Goal: Task Accomplishment & Management: Complete application form

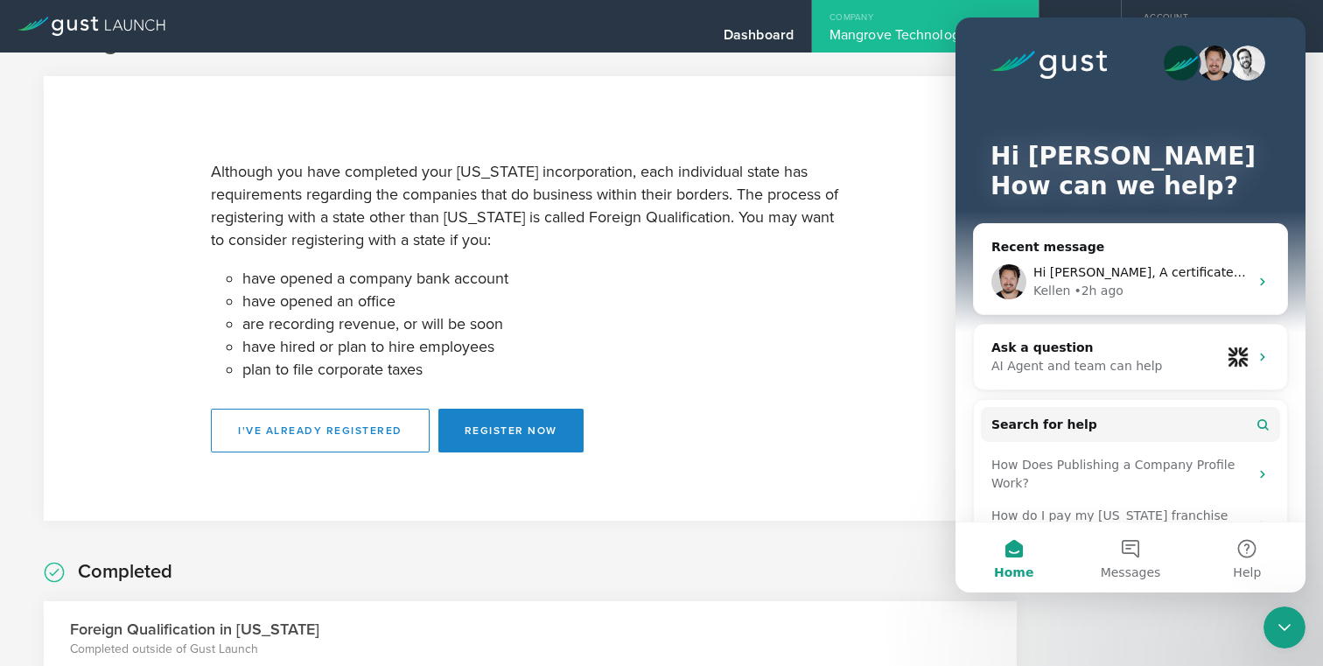
scroll to position [42, 0]
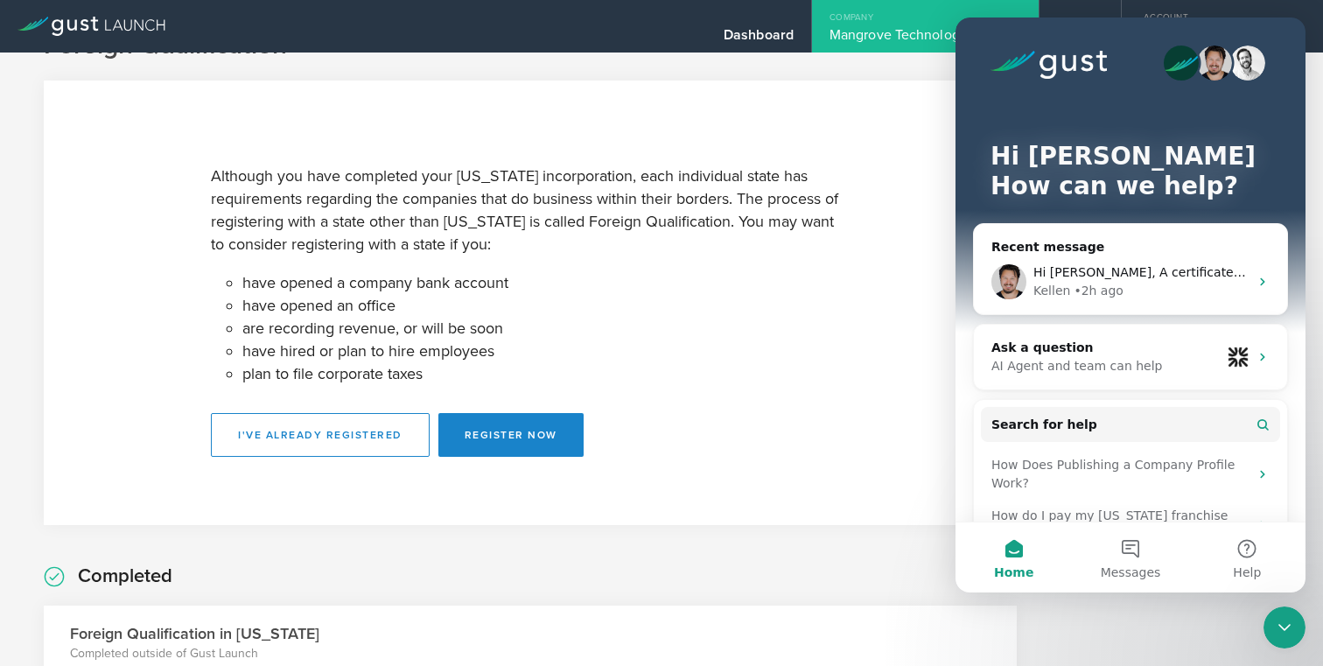
click at [737, 217] on p "Although you have completed your Delaware incorporation, each individual state …" at bounding box center [530, 209] width 639 height 91
click at [1120, 260] on div "Hi Timothy, A certificate of good standing is included in the cost of our Forei…" at bounding box center [1130, 281] width 313 height 65
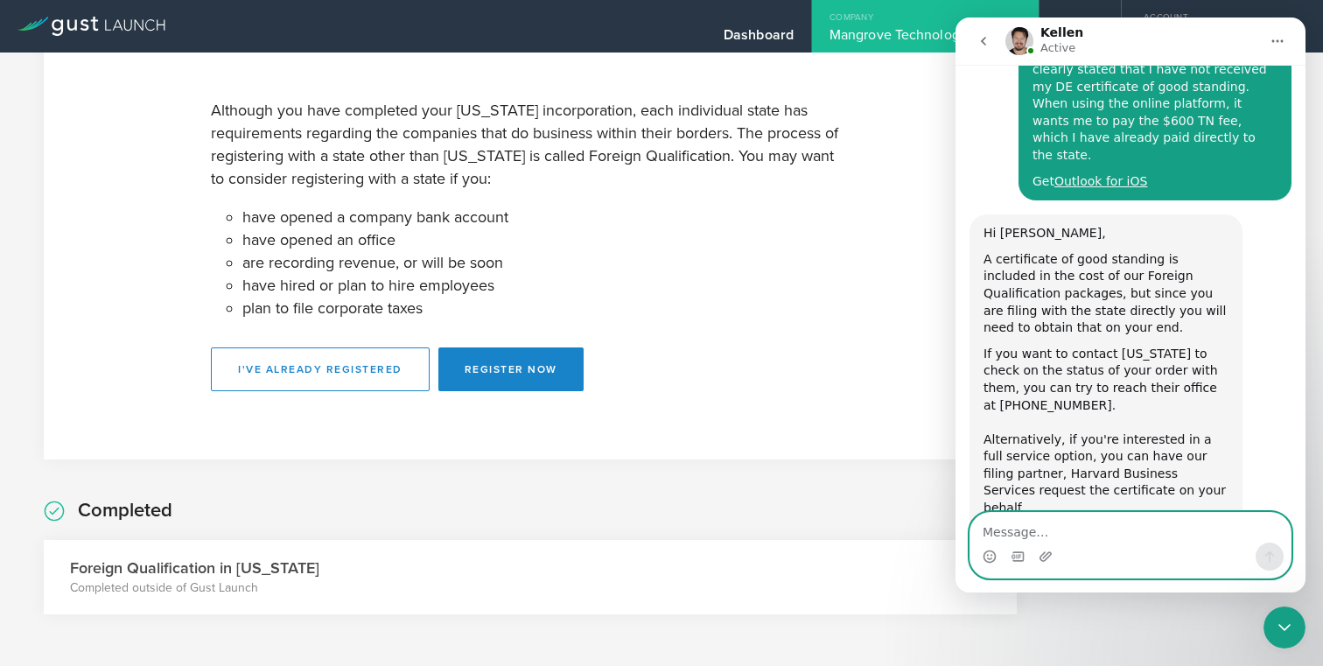
scroll to position [0, 0]
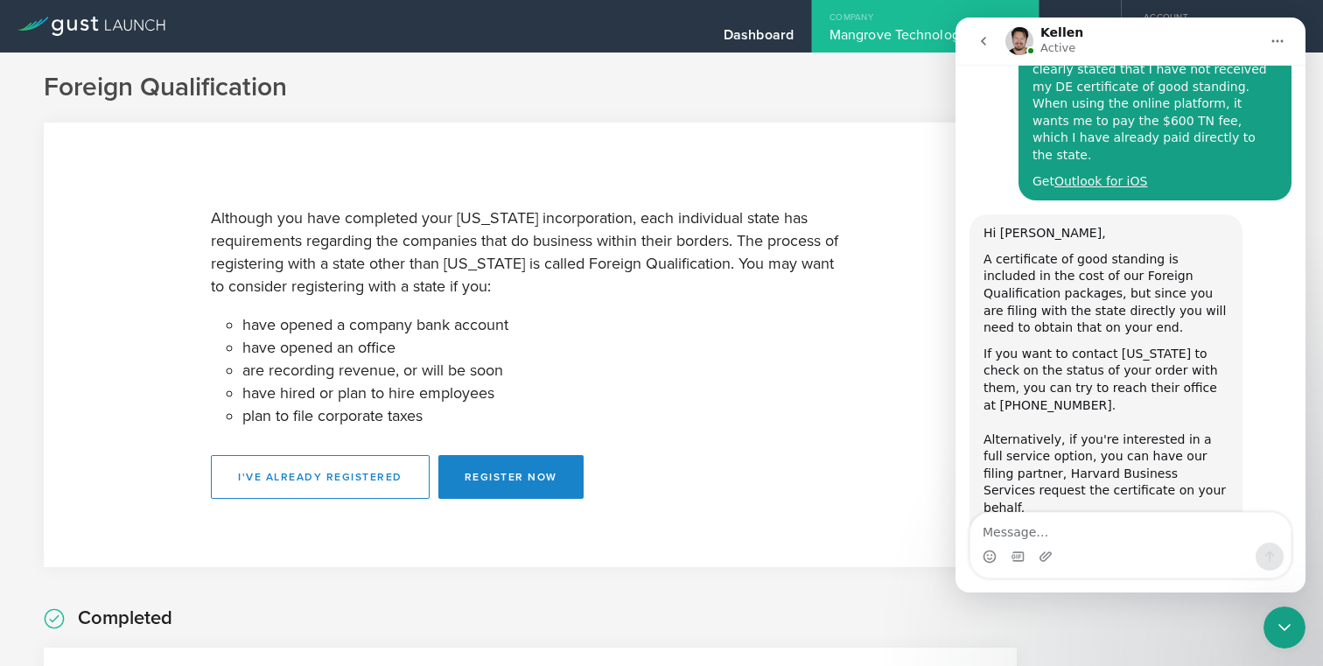
click at [876, 37] on div "Mangrove Technologies Inc." at bounding box center [925, 39] width 192 height 26
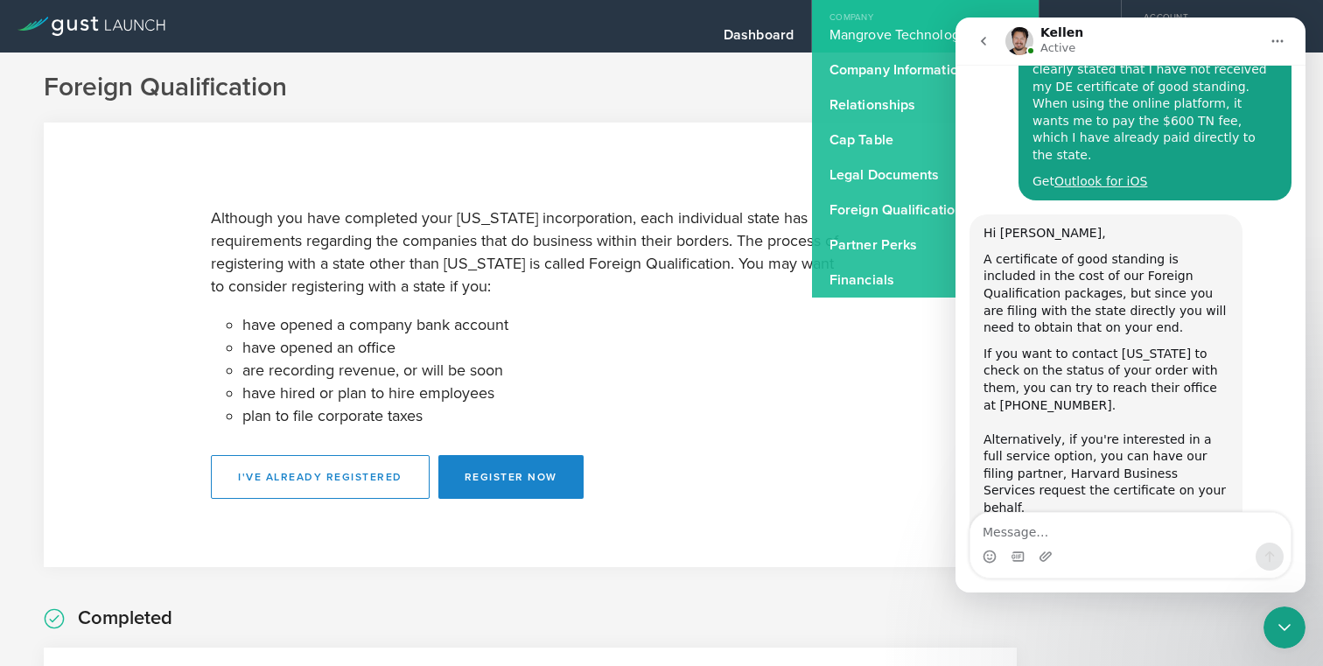
click at [977, 38] on icon "go back" at bounding box center [983, 41] width 14 height 14
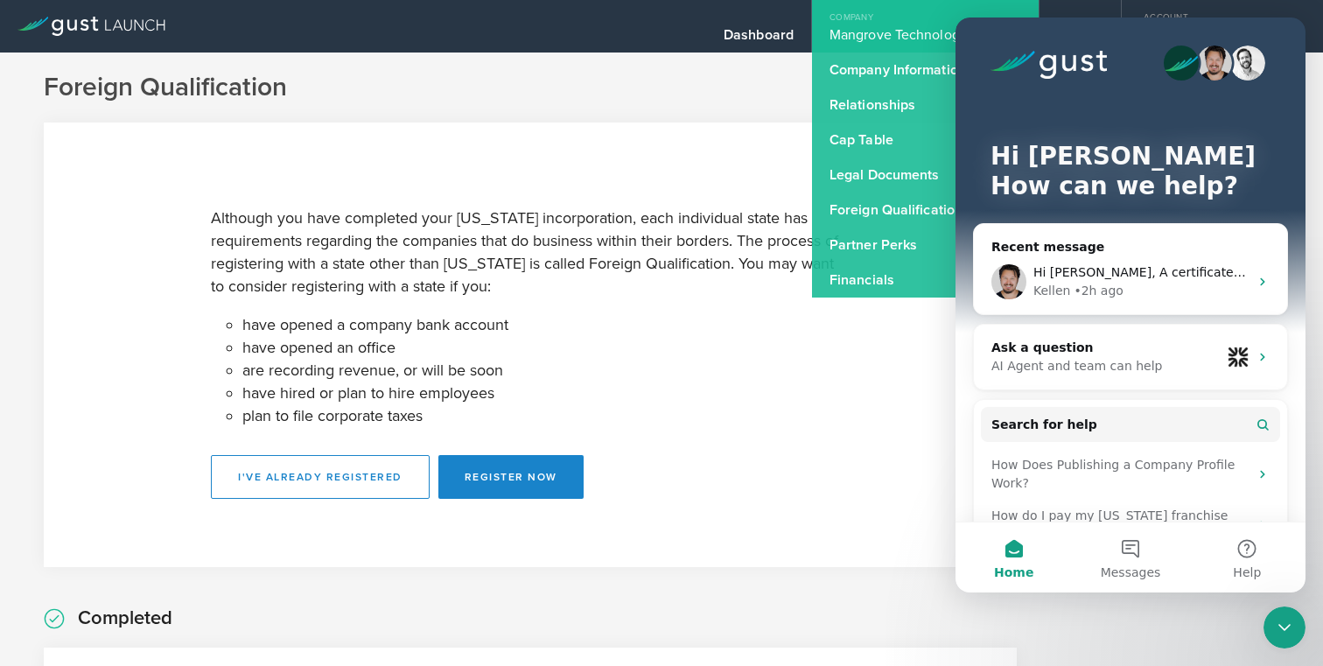
click at [679, 183] on section "Although you have completed your Delaware incorporation, each individual state …" at bounding box center [530, 344] width 973 height 444
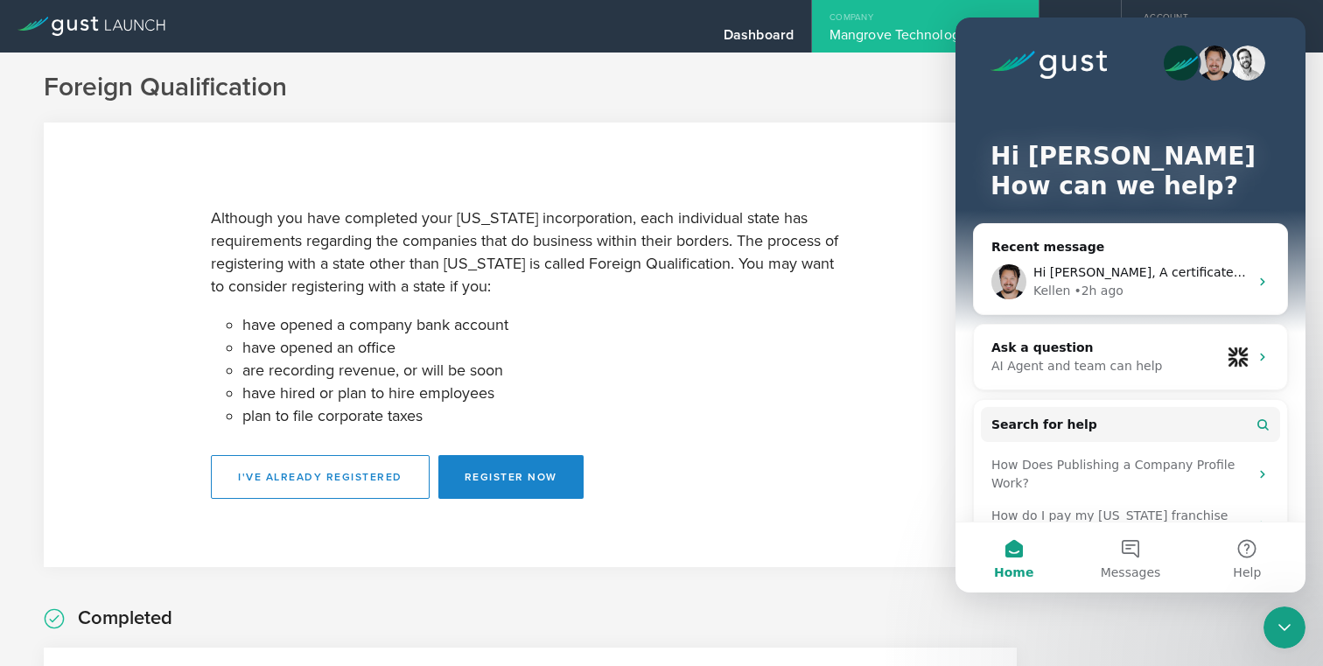
click at [1281, 628] on icon "Close Intercom Messenger" at bounding box center [1284, 627] width 21 height 21
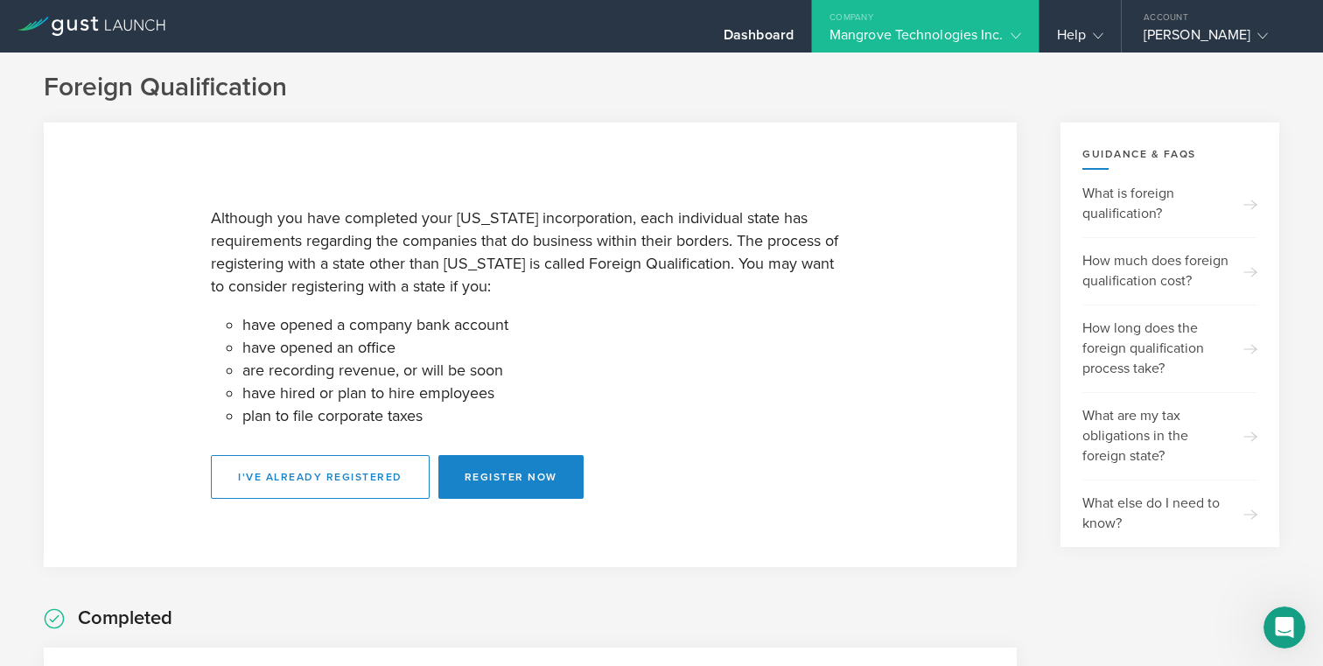
click at [903, 22] on div "Company" at bounding box center [925, 13] width 227 height 26
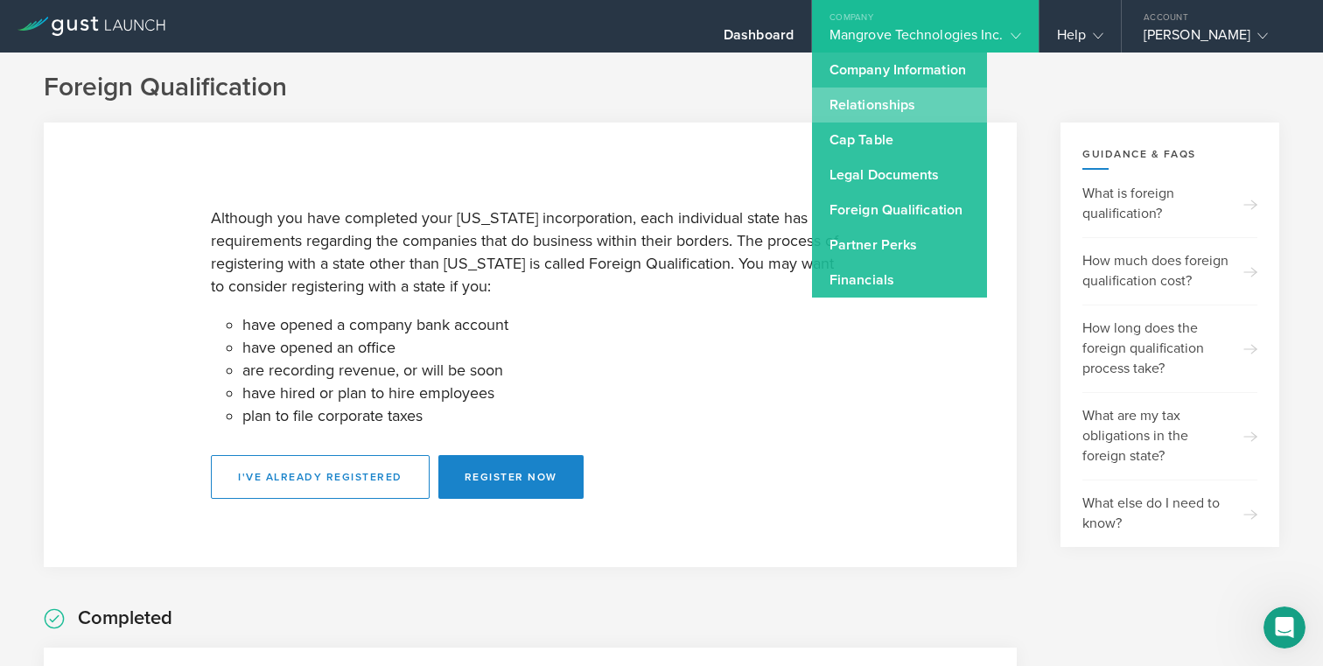
click at [859, 94] on link "Relationships" at bounding box center [899, 104] width 175 height 35
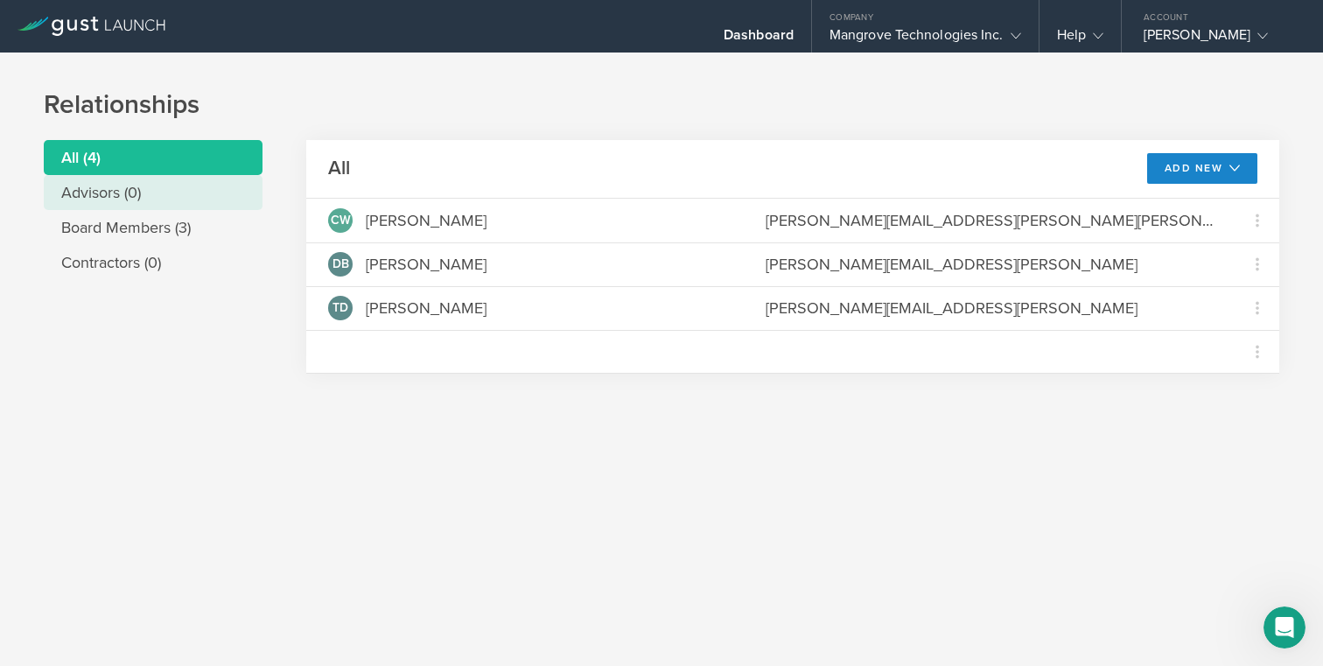
click at [156, 189] on li "Advisors (0)" at bounding box center [153, 192] width 219 height 35
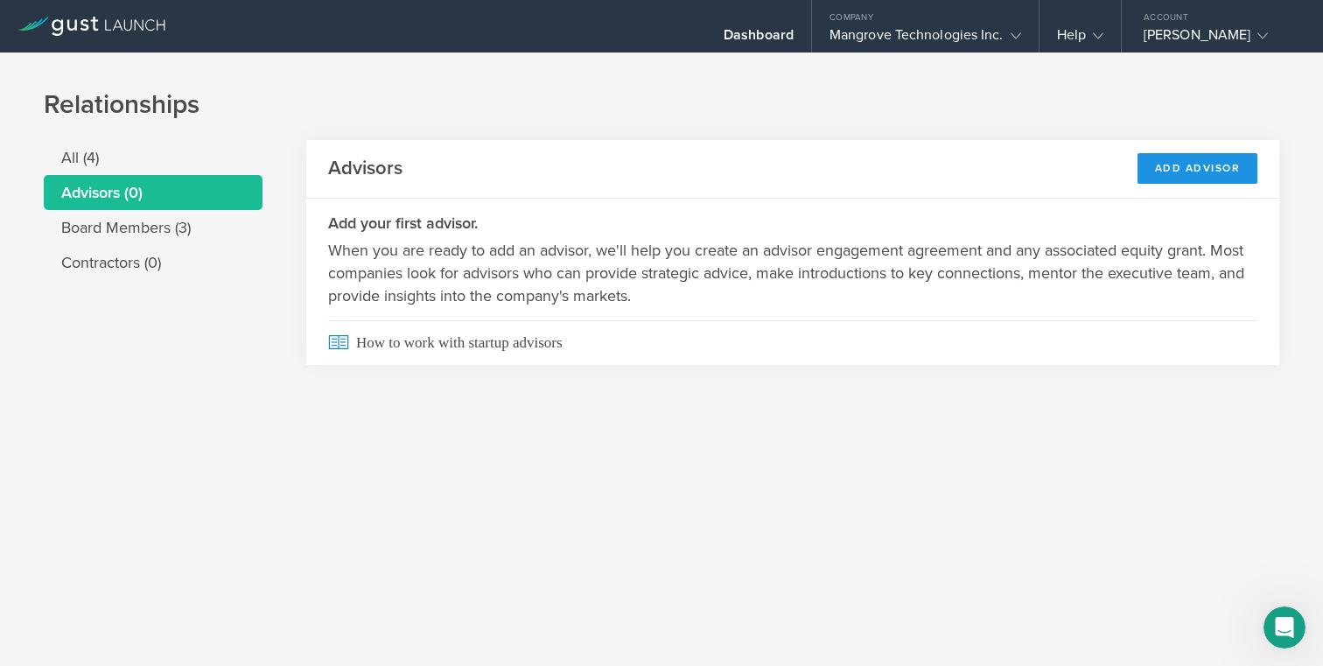
click at [1193, 168] on div "Add Advisor" at bounding box center [1197, 168] width 121 height 31
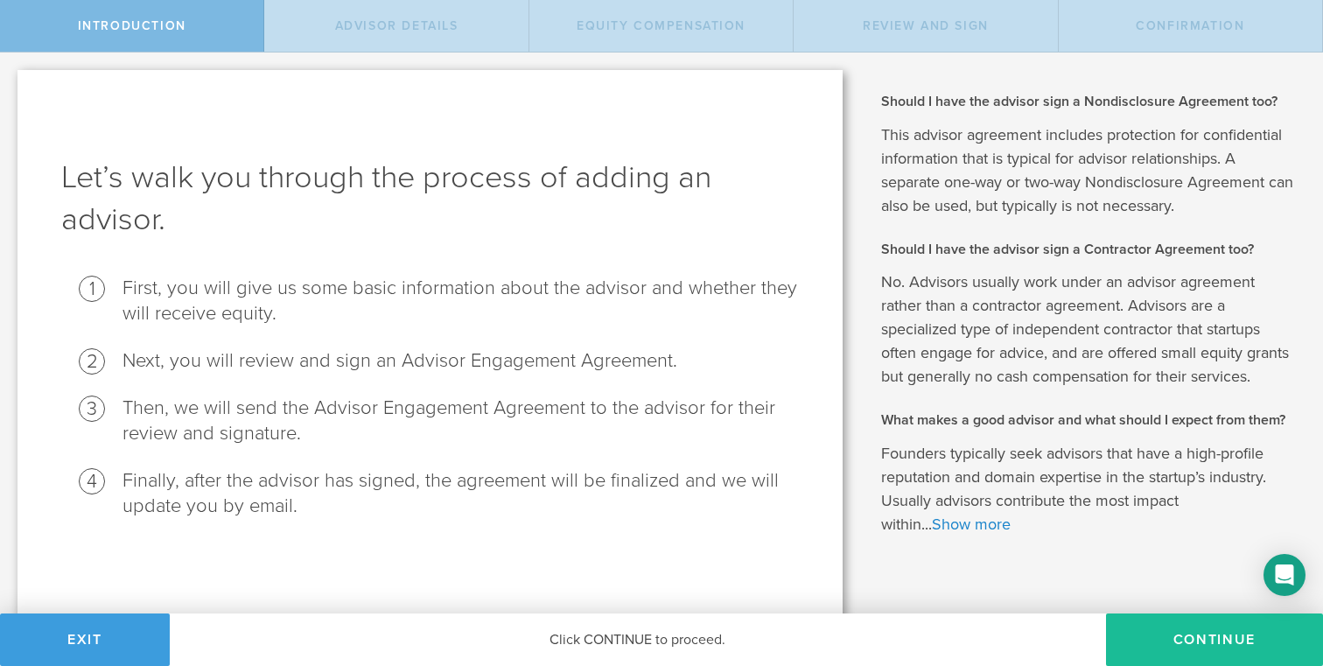
scroll to position [26, 0]
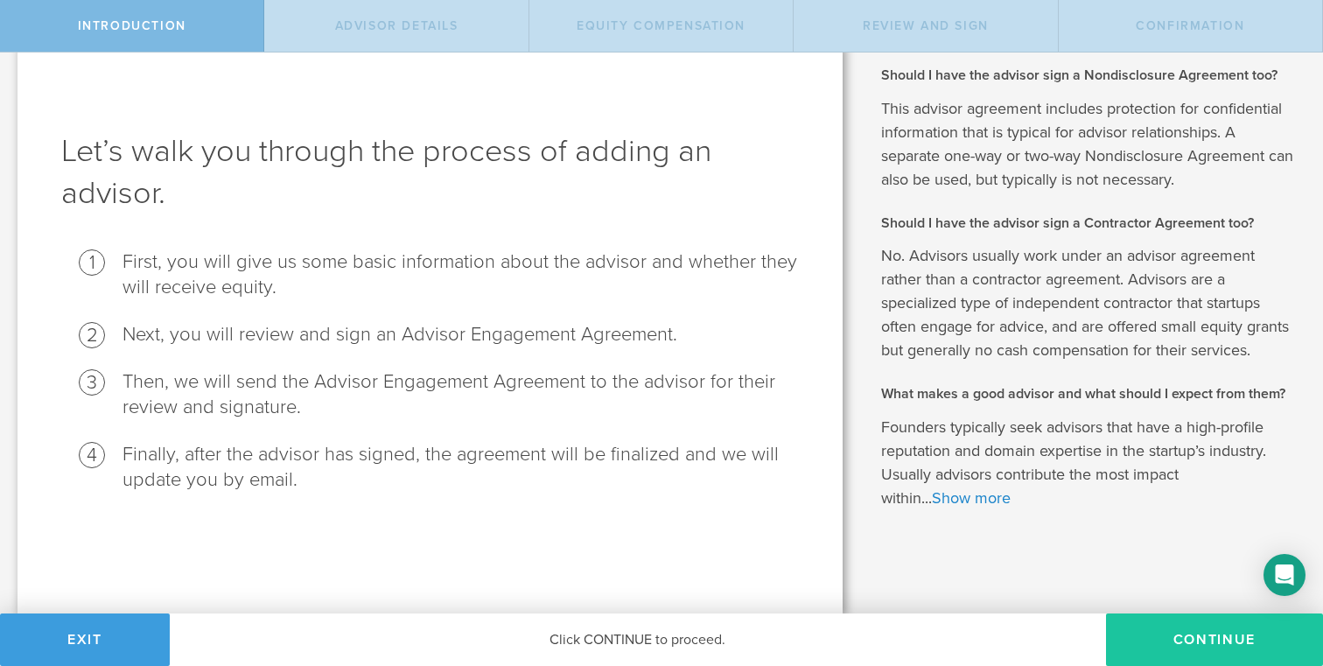
click at [1177, 644] on button "Continue" at bounding box center [1214, 639] width 217 height 52
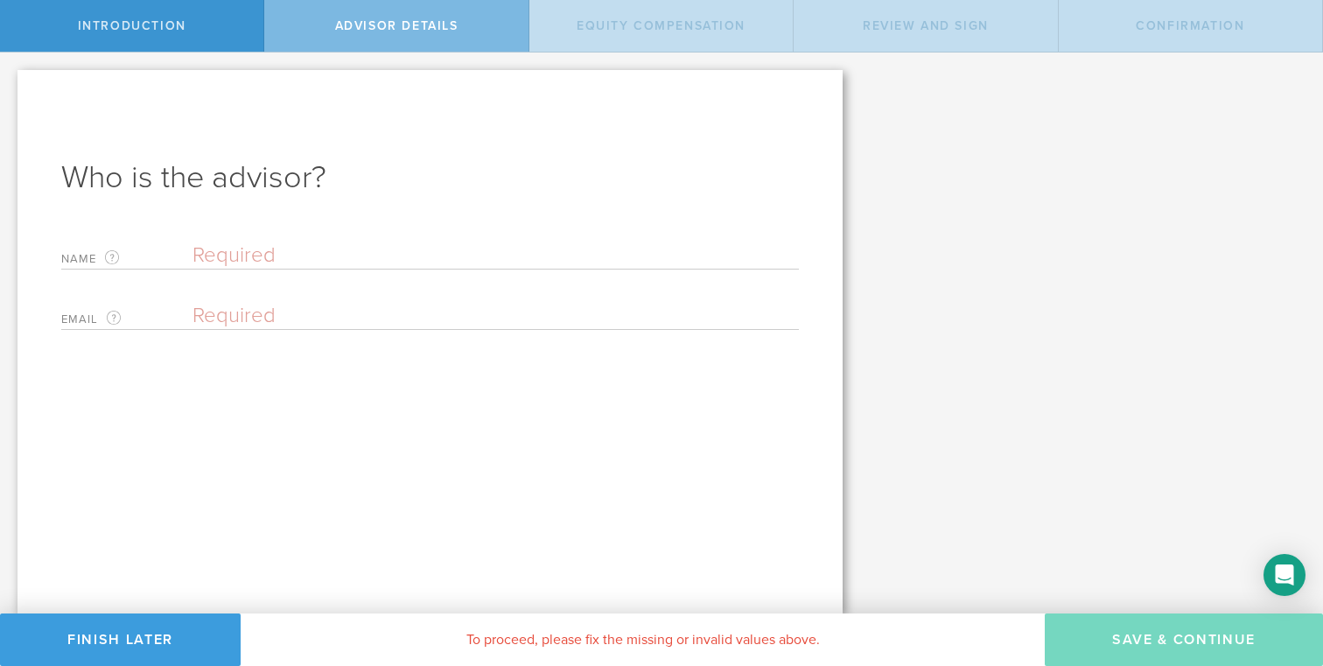
click at [248, 248] on input "text" at bounding box center [495, 255] width 606 height 26
type input "Clayton Nicholas"
paste input "clay.nicholas@mangrovetechnologies.ai"
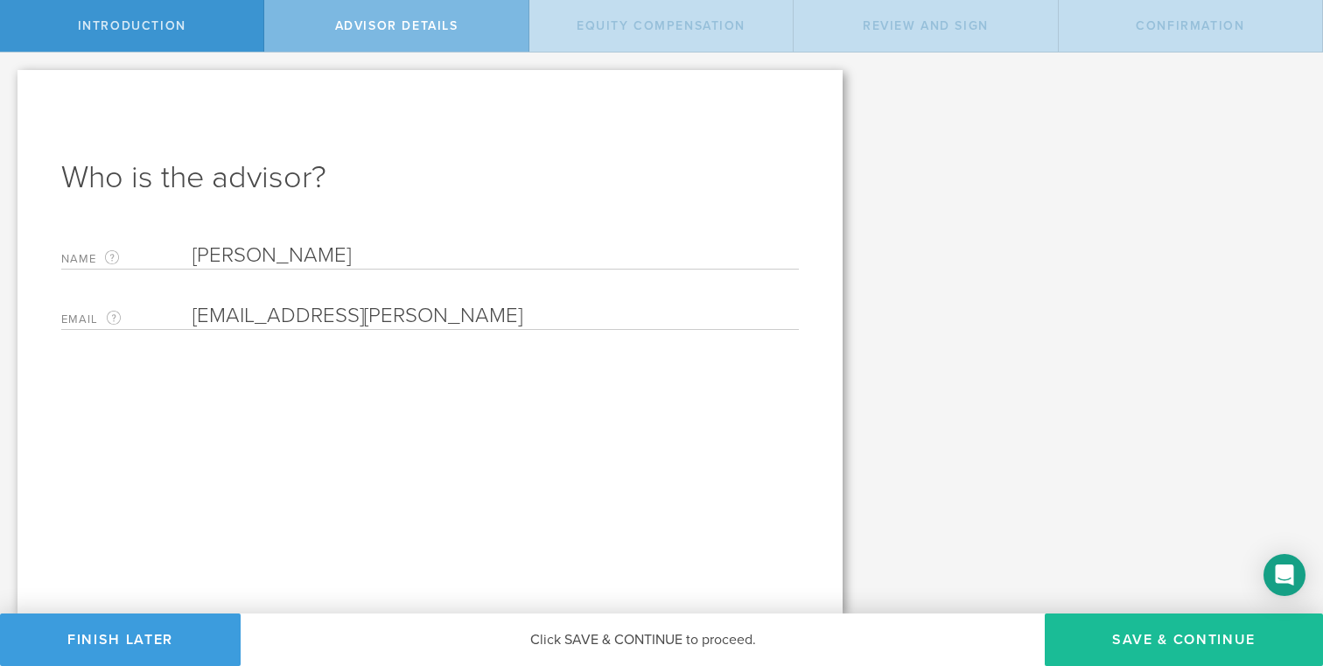
drag, startPoint x: 231, startPoint y: 314, endPoint x: 130, endPoint y: 314, distance: 100.6
click at [130, 314] on div "Email The email address of the person that will be your advisor. clayclay.nicho…" at bounding box center [430, 312] width 738 height 36
type input "clay.nicholas@mangrovetechnologies.ai"
click at [1113, 633] on button "Save & Continue" at bounding box center [1184, 639] width 278 height 52
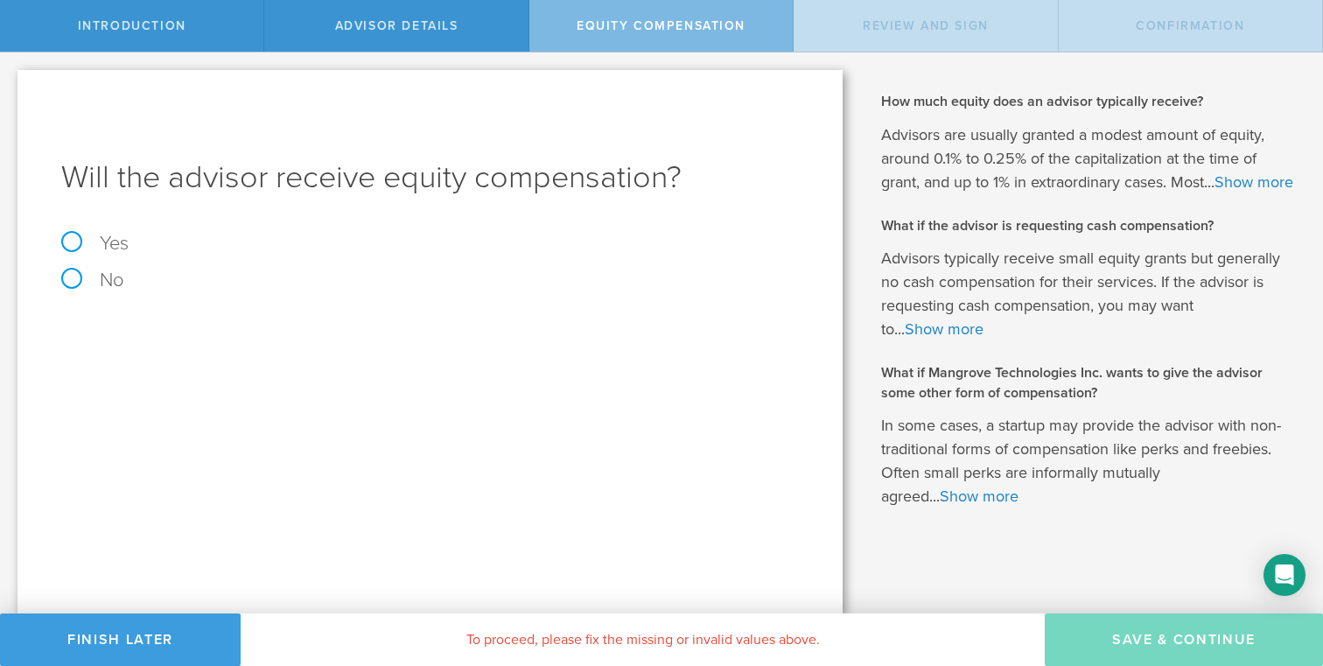
click at [71, 241] on label "Yes" at bounding box center [430, 243] width 738 height 19
click at [11, 80] on input "Yes" at bounding box center [5, 66] width 11 height 28
radio input "true"
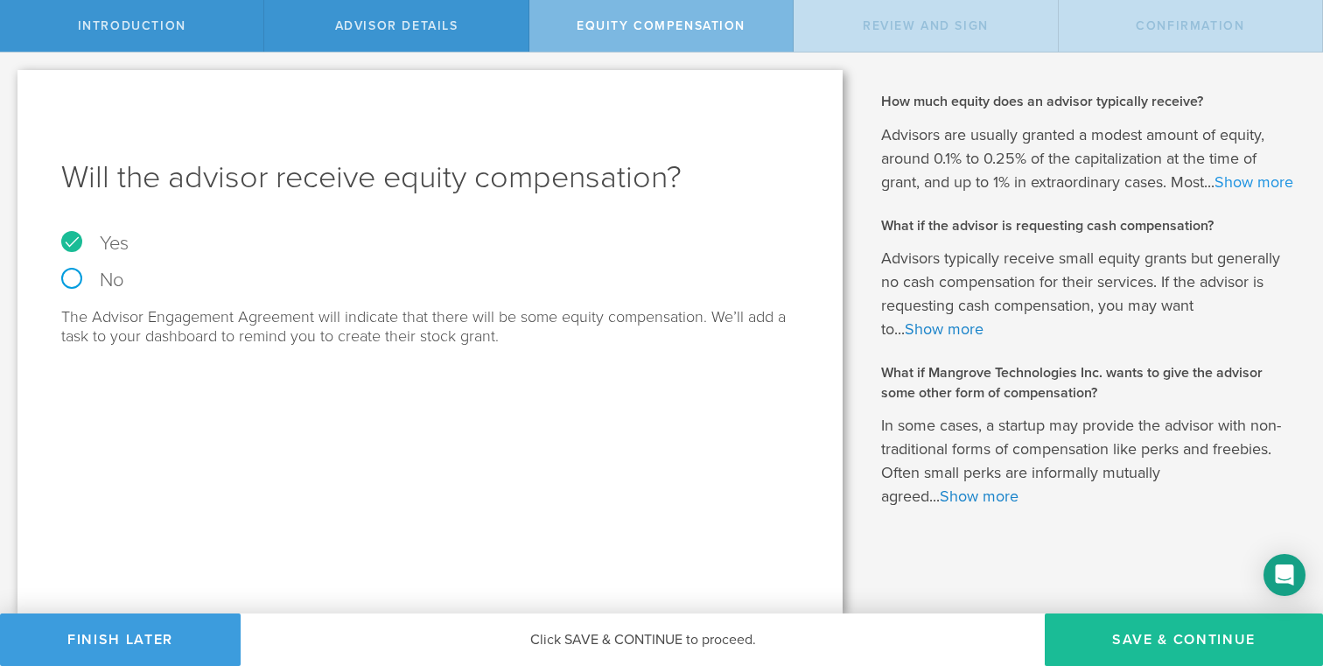
click at [1214, 192] on link "Show more" at bounding box center [1253, 181] width 79 height 19
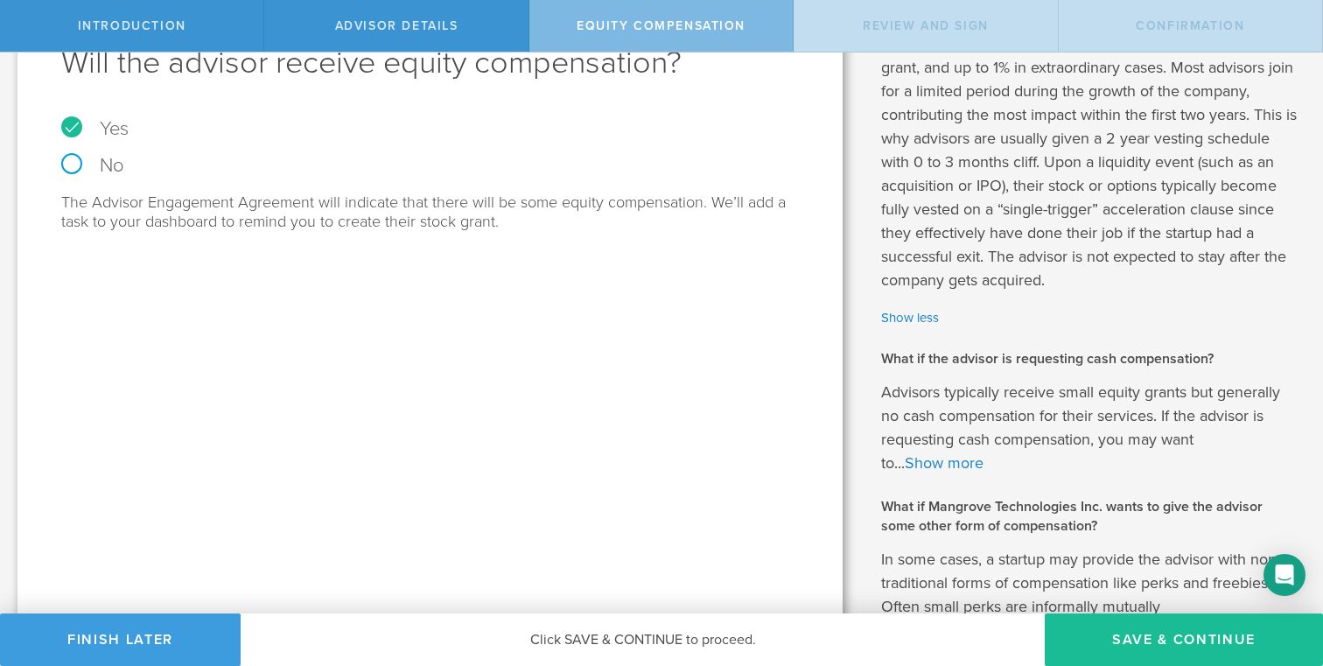
scroll to position [148, 0]
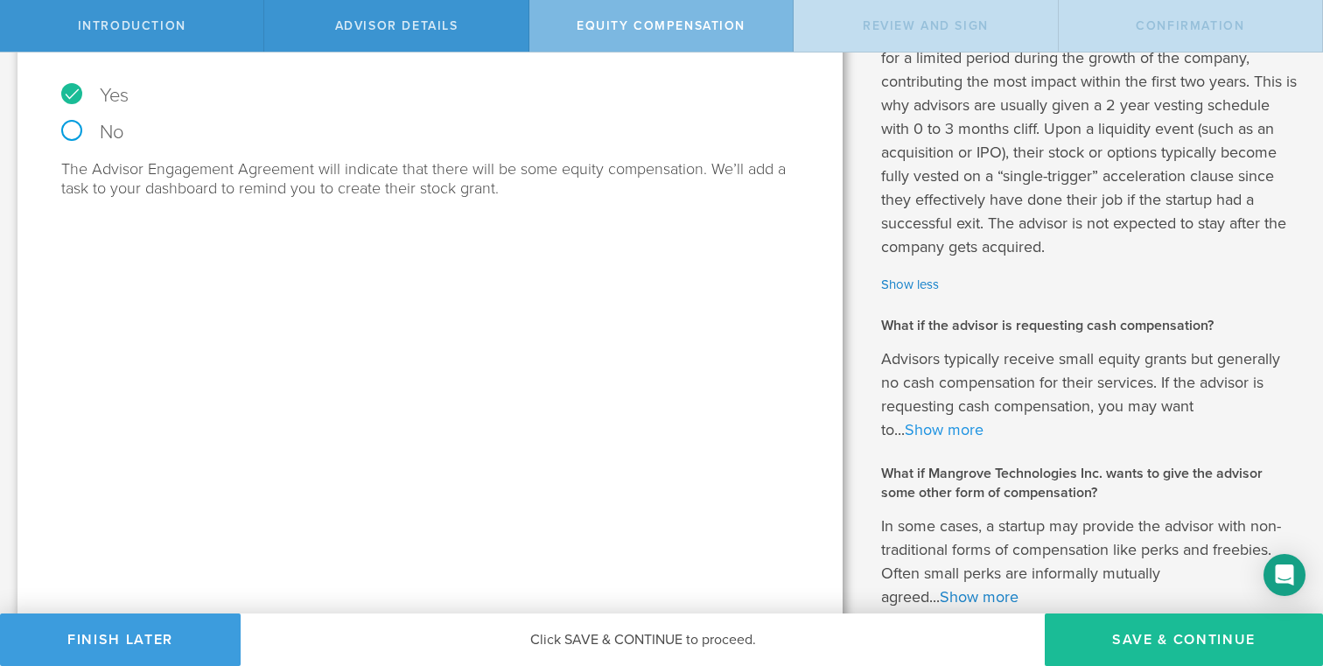
click at [927, 434] on link "Show more" at bounding box center [944, 429] width 79 height 19
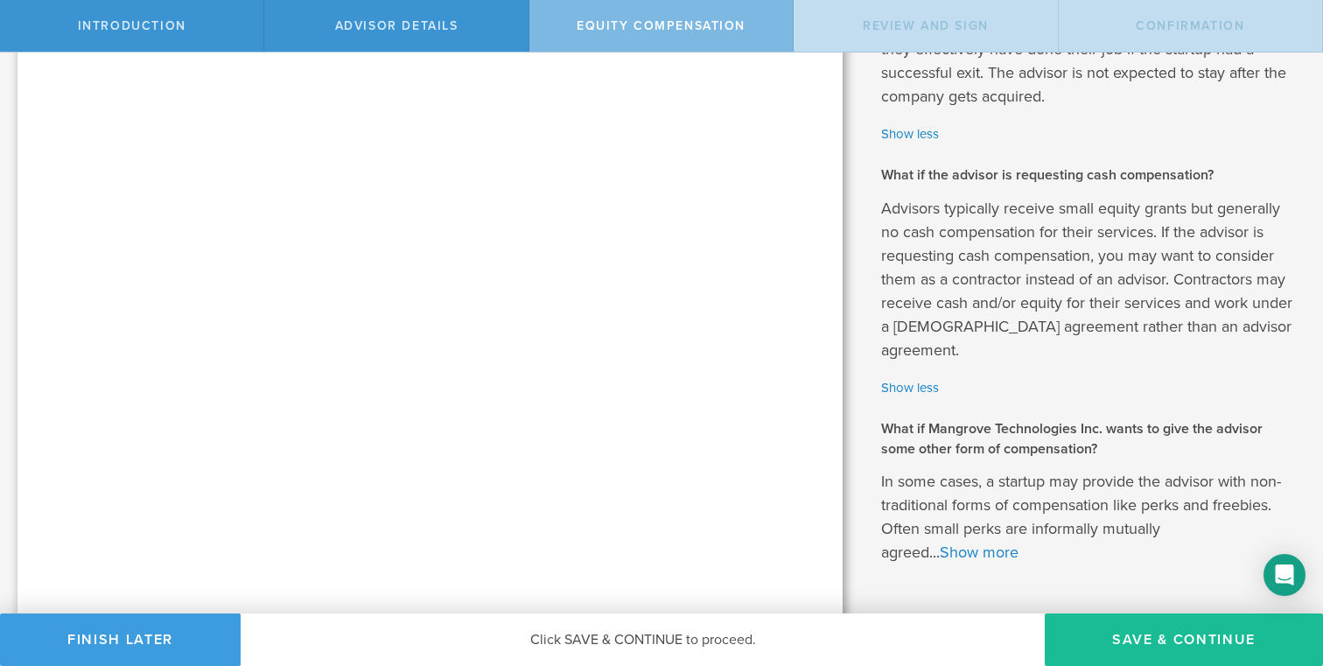
scroll to position [329, 0]
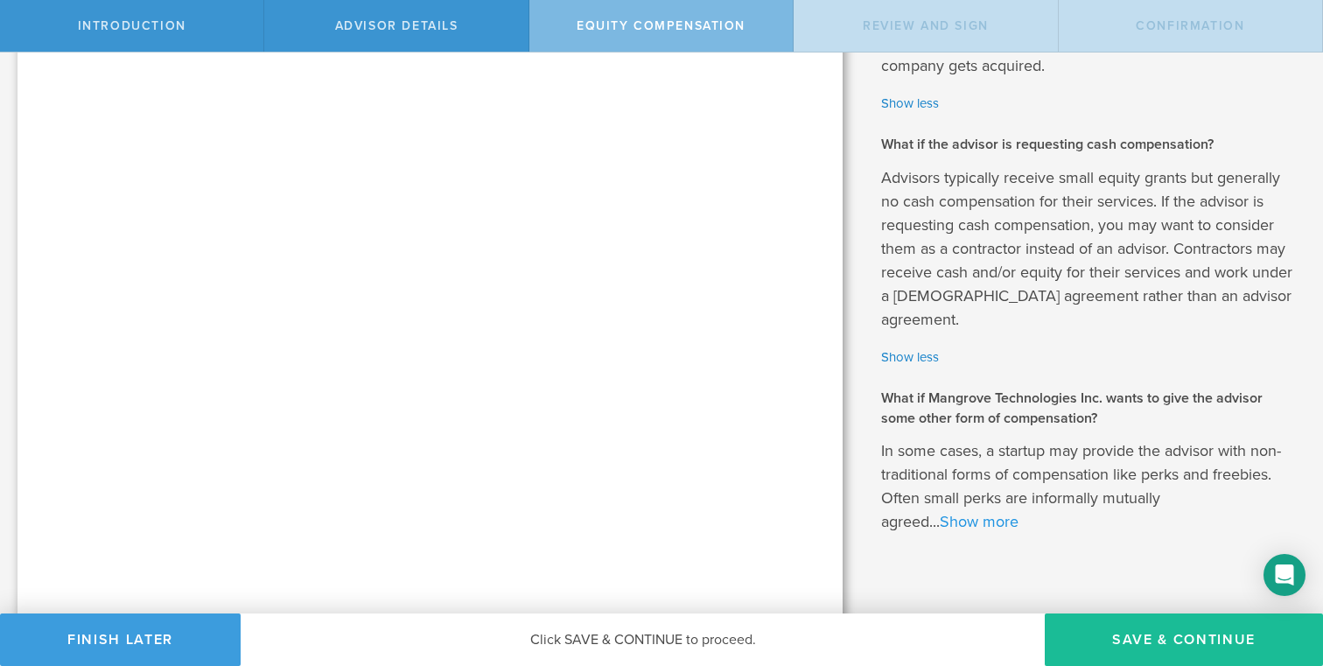
click at [990, 512] on link "Show more" at bounding box center [979, 521] width 79 height 19
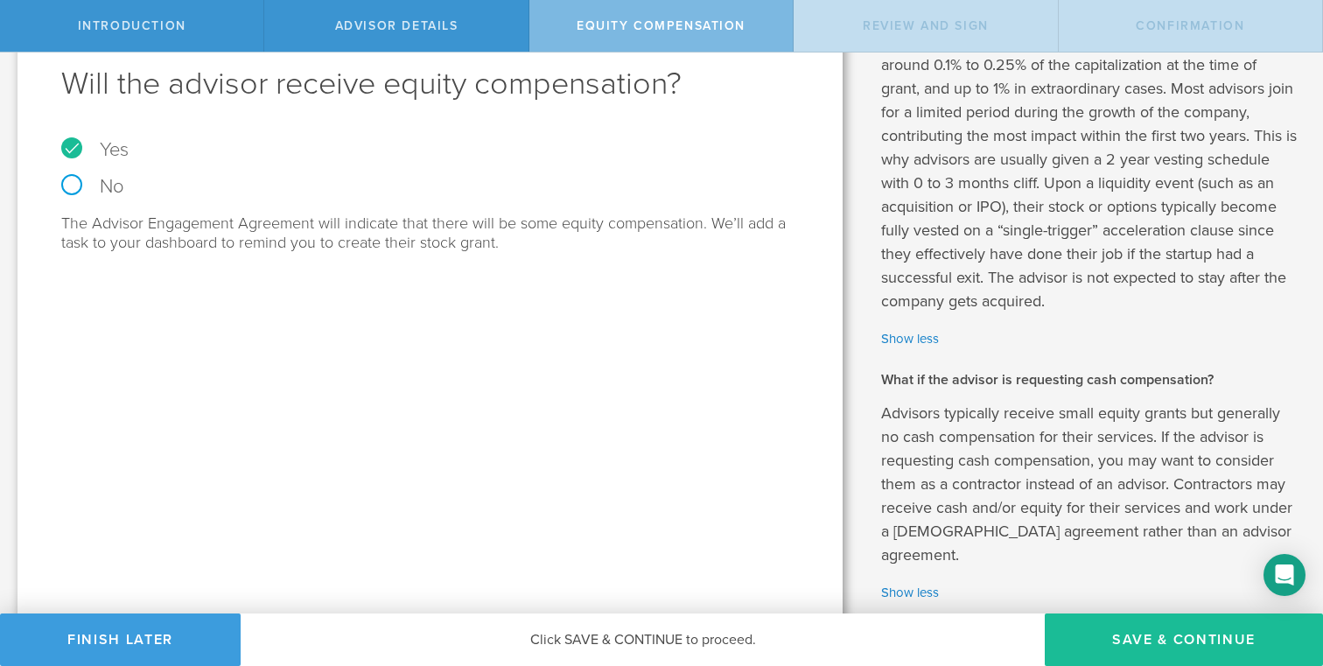
scroll to position [0, 0]
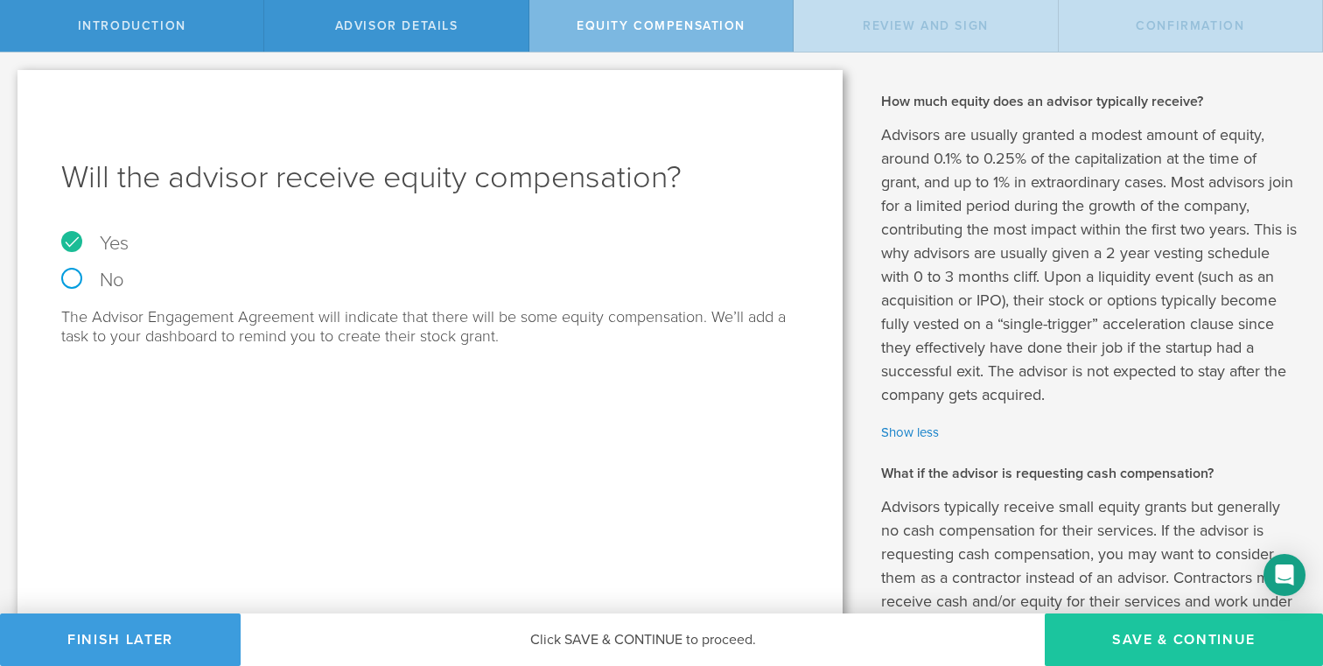
click at [1173, 636] on button "Save & Continue" at bounding box center [1184, 639] width 278 height 52
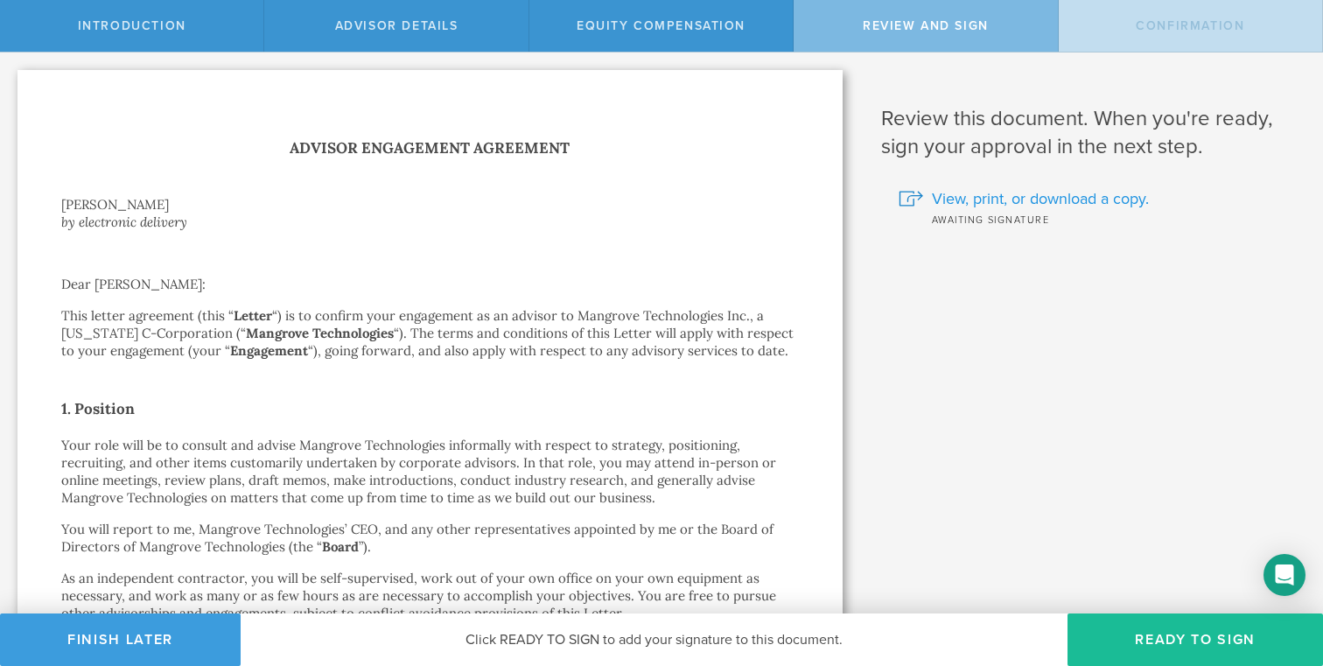
click at [968, 201] on span "View, print, or download a copy." at bounding box center [1040, 198] width 217 height 23
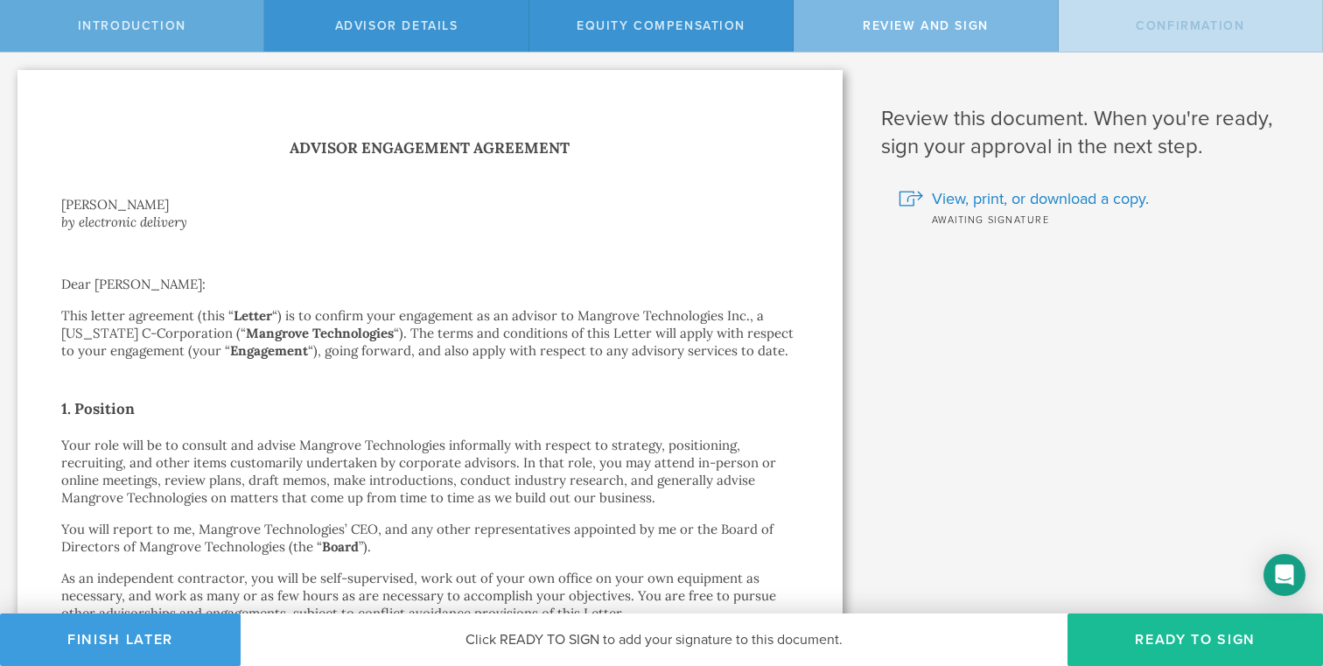
click at [102, 38] on div "Introduction" at bounding box center [132, 26] width 264 height 52
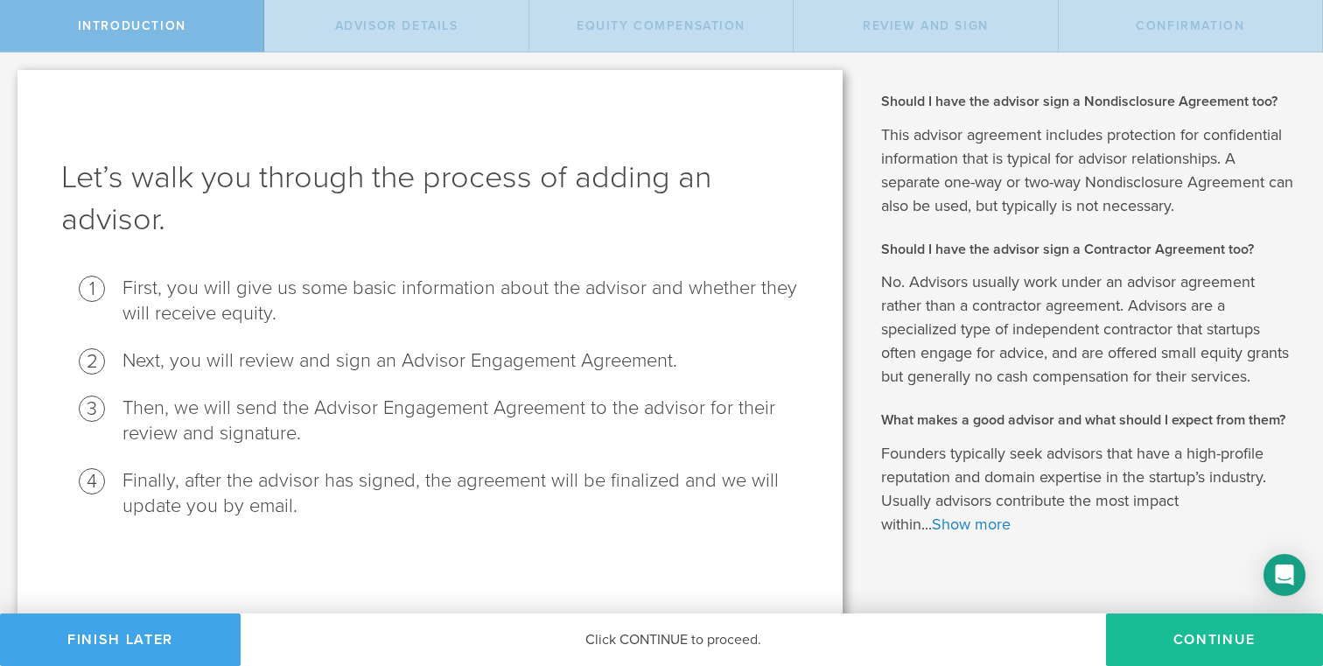
click at [141, 637] on button "Finish Later" at bounding box center [120, 639] width 241 height 52
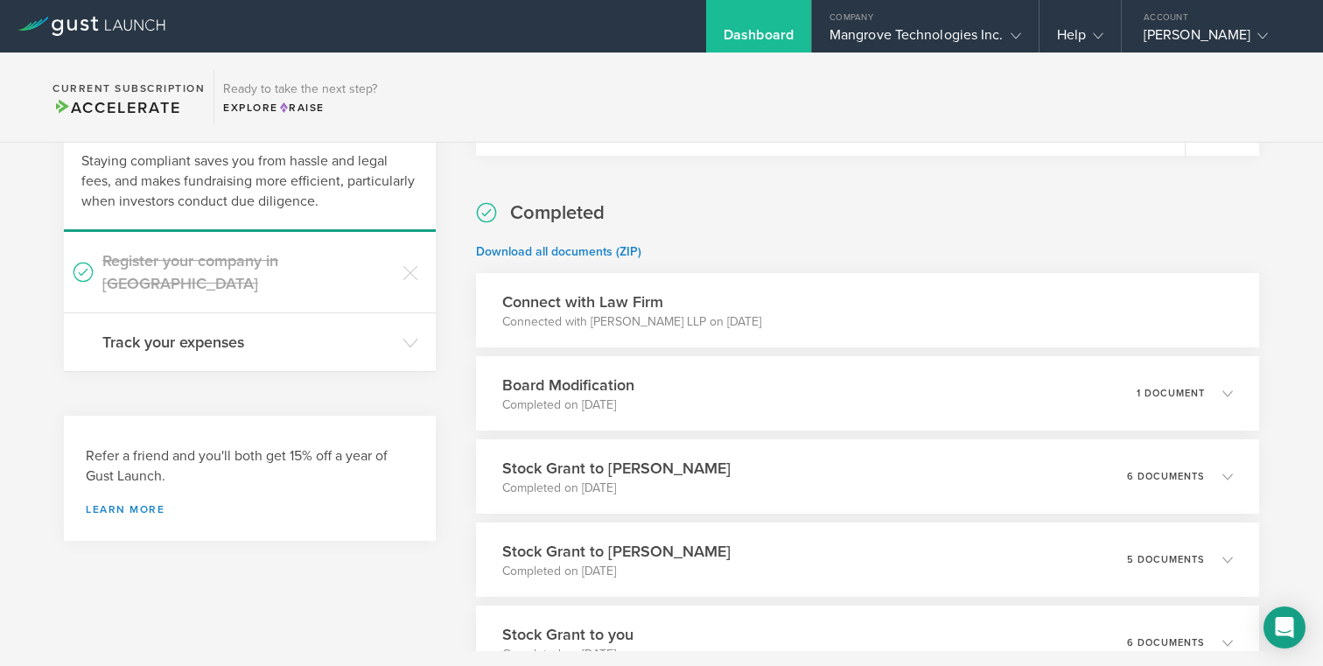
scroll to position [135, 0]
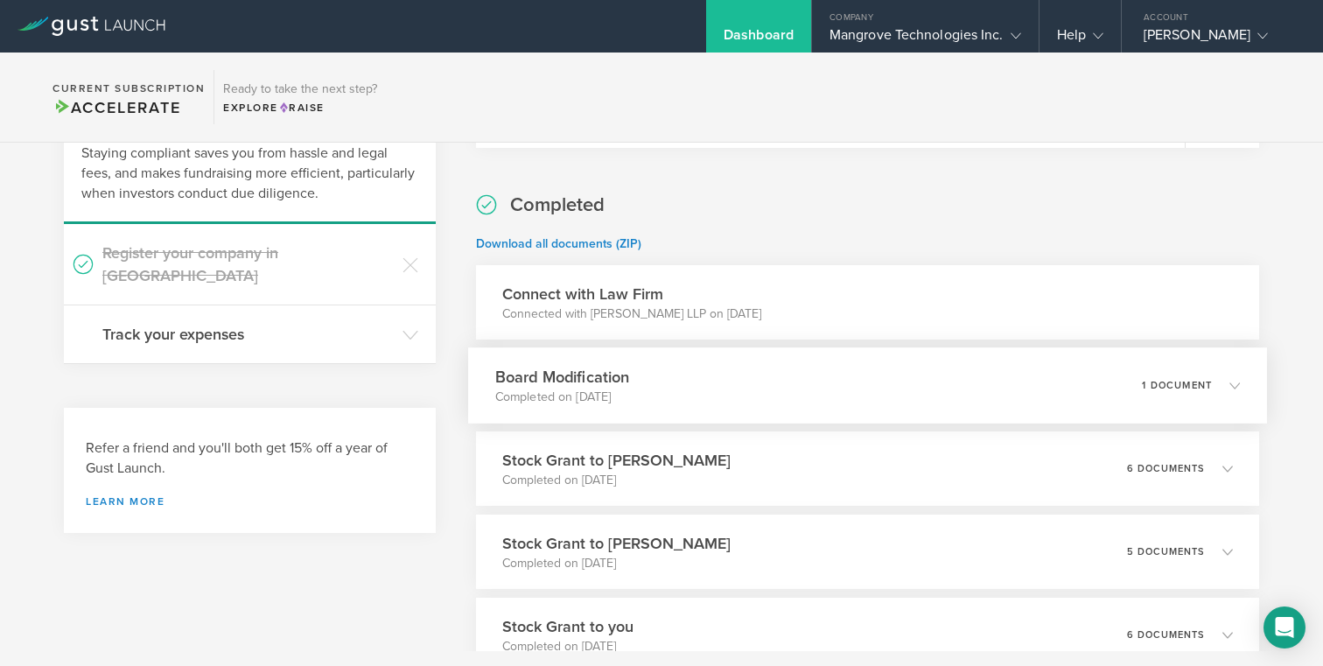
click at [1163, 381] on p "1 document" at bounding box center [1177, 386] width 70 height 10
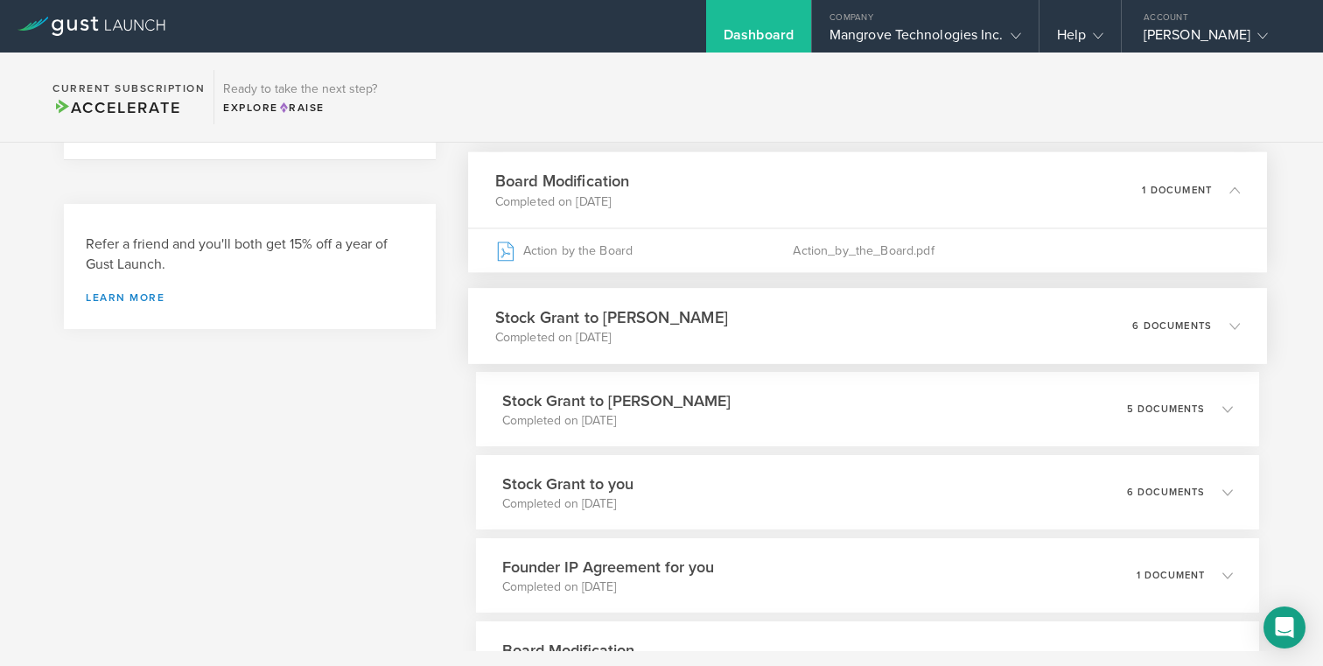
scroll to position [354, 0]
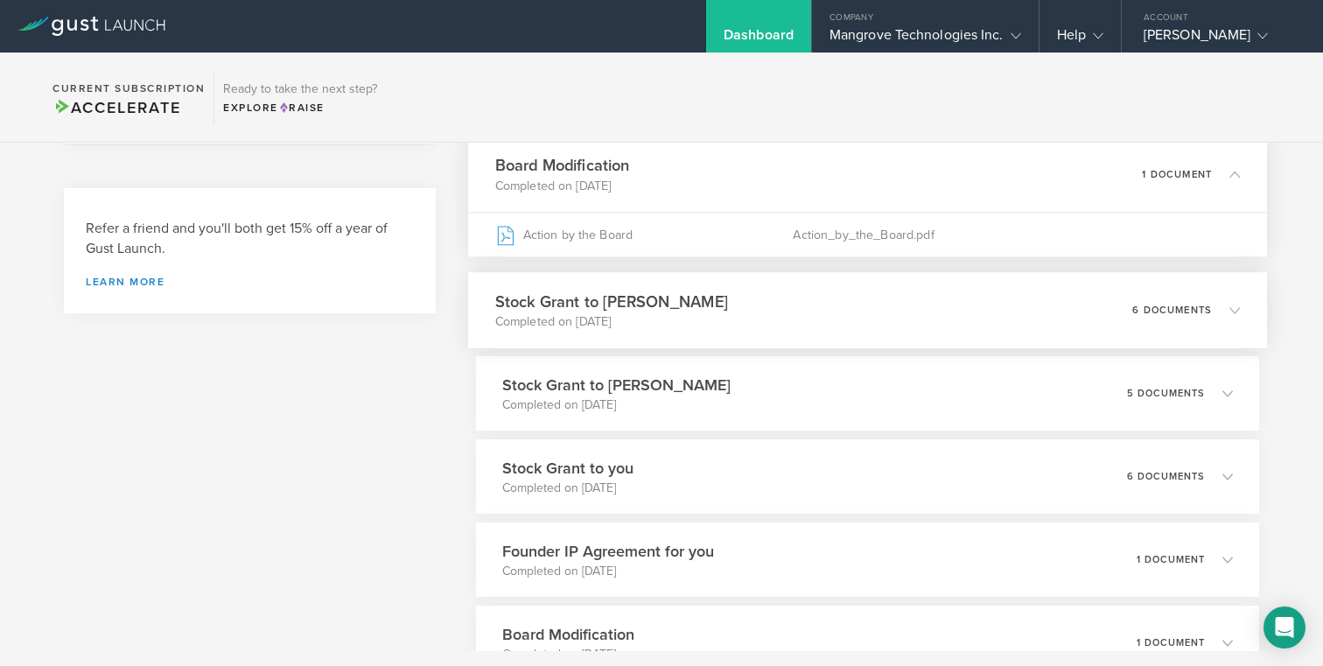
click at [1165, 301] on div "6 documents" at bounding box center [1186, 311] width 108 height 30
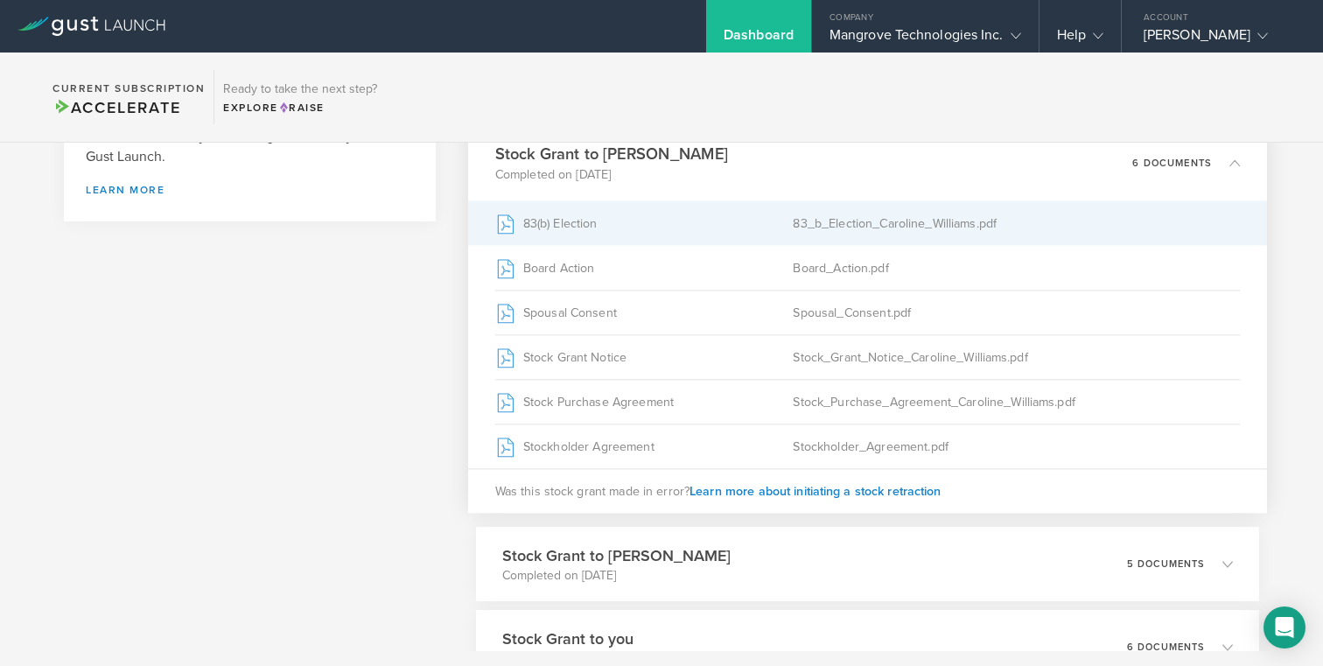
scroll to position [451, 0]
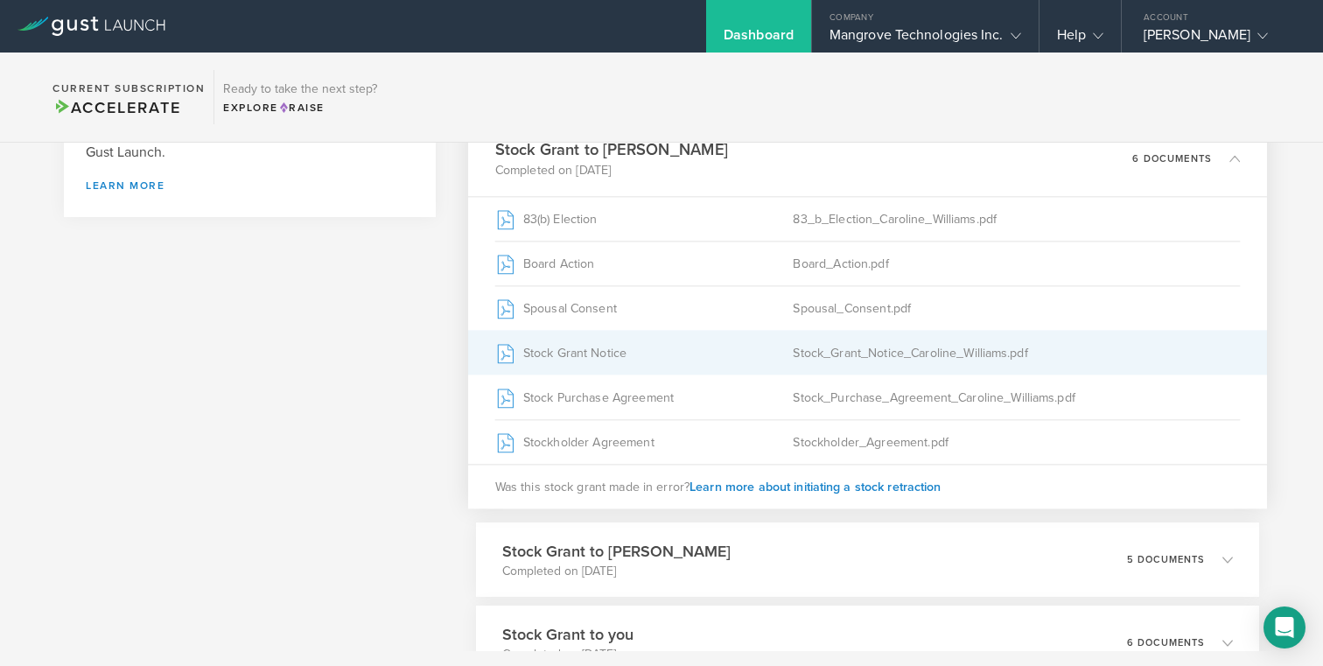
click at [570, 353] on div "Stock Grant Notice" at bounding box center [643, 353] width 298 height 44
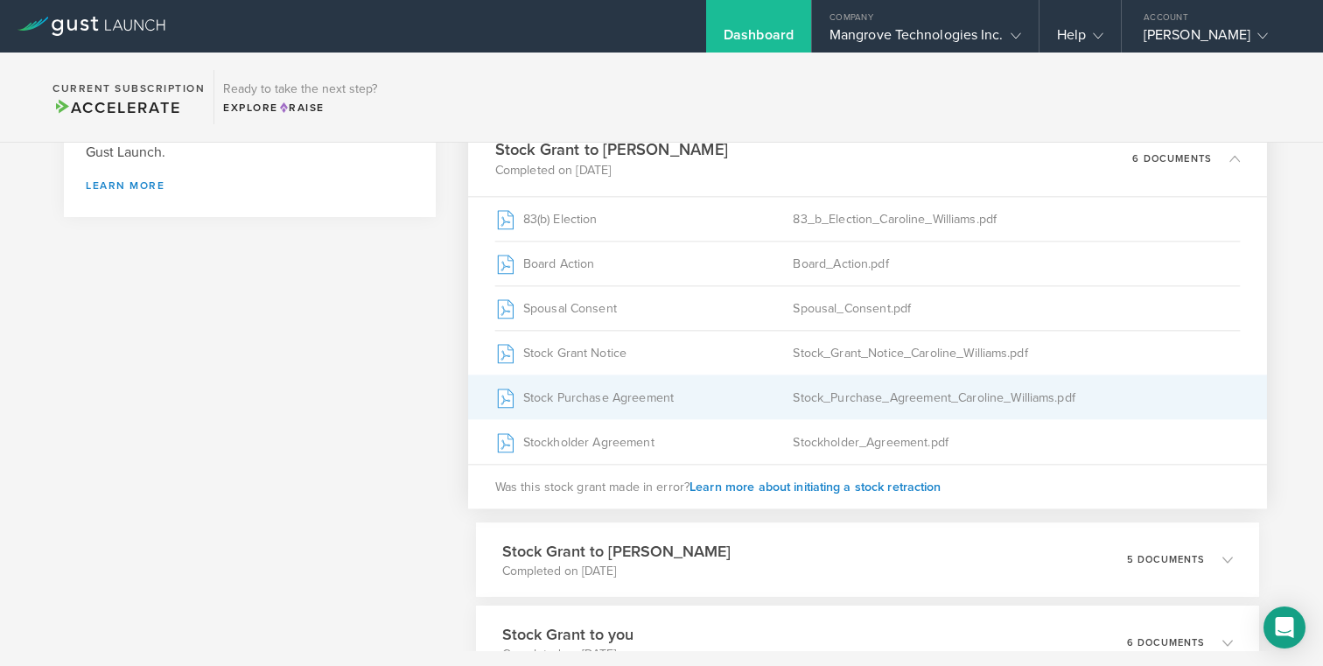
click at [920, 396] on div "Stock_Purchase_Agreement_Caroline_Williams.pdf" at bounding box center [1016, 397] width 447 height 44
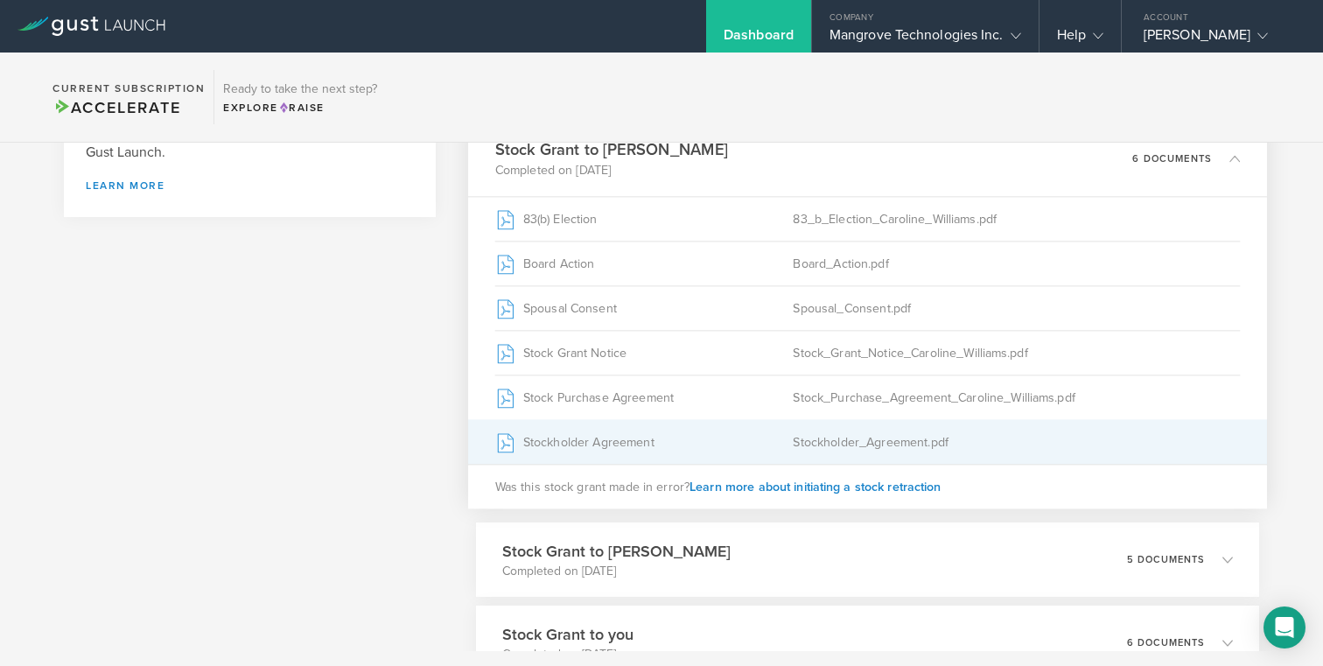
click at [866, 442] on div "Stockholder_Agreement.pdf" at bounding box center [1016, 442] width 447 height 44
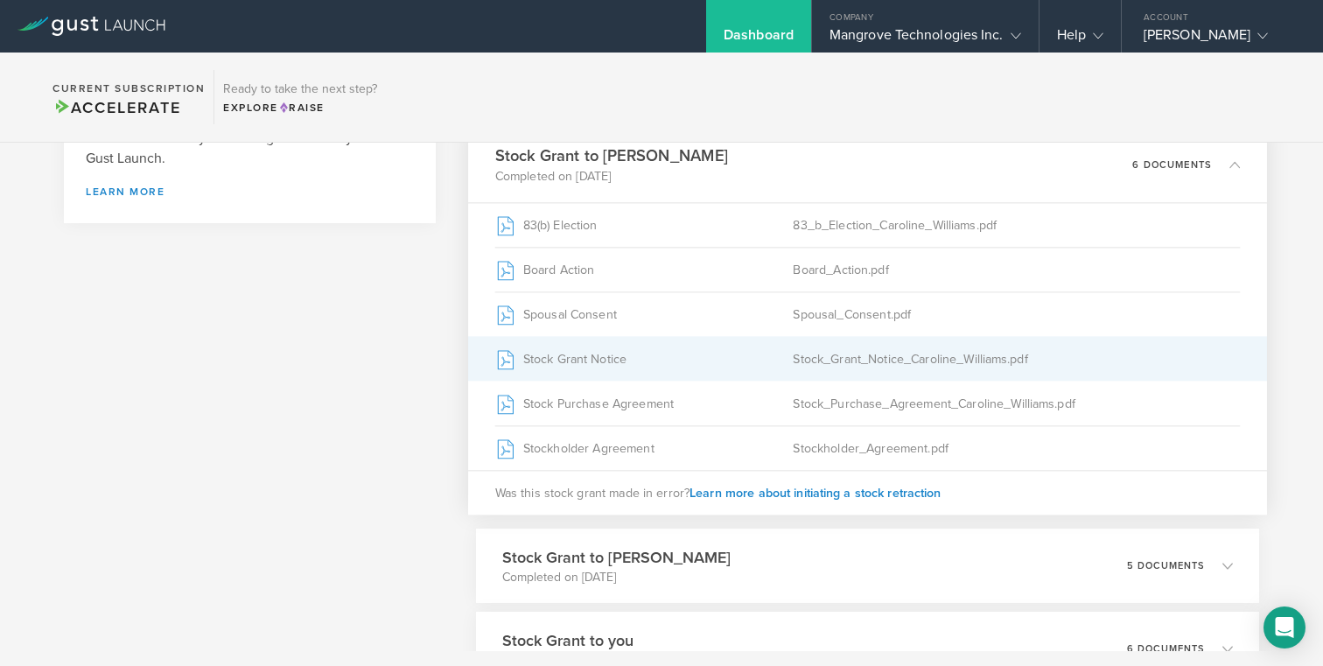
scroll to position [427, 0]
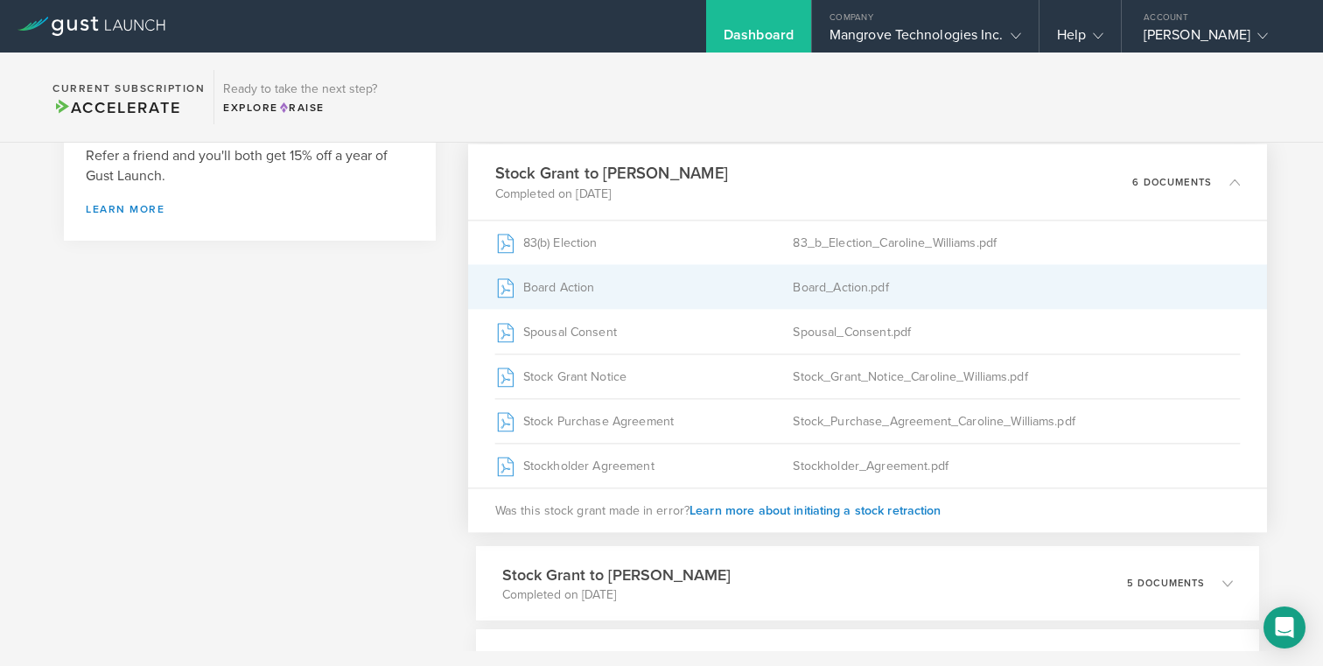
click at [815, 281] on div "Board_Action.pdf" at bounding box center [1016, 287] width 447 height 44
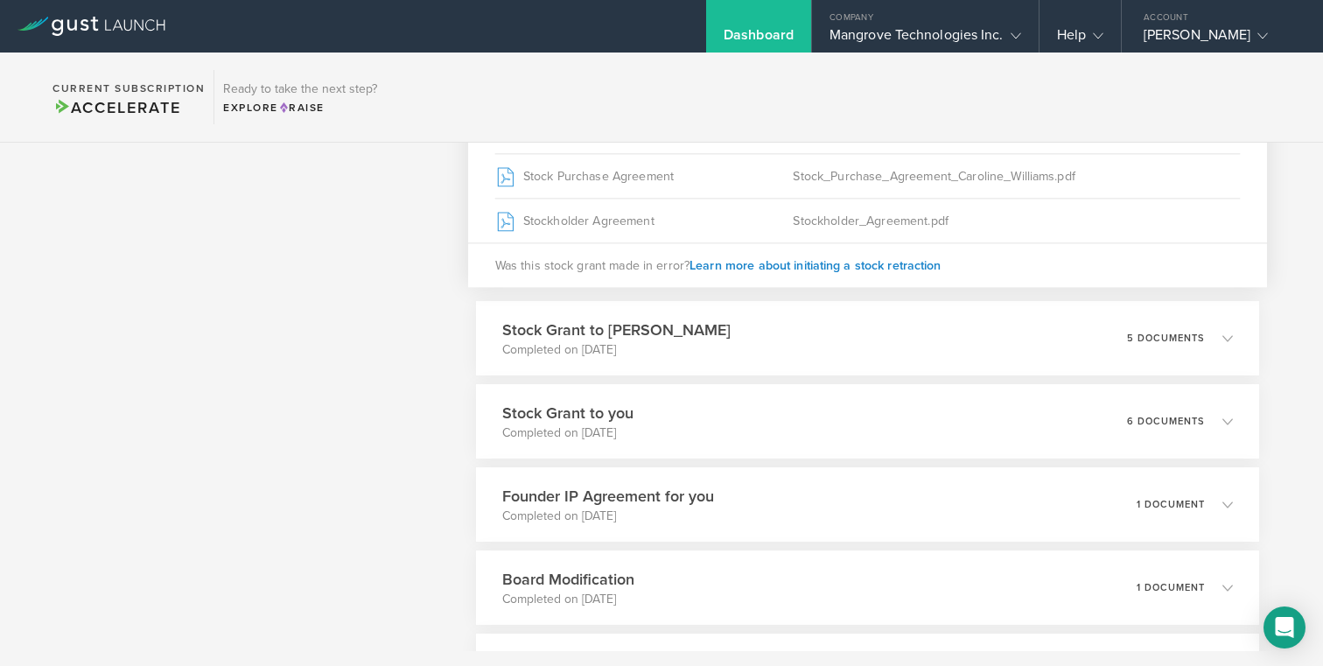
scroll to position [680, 0]
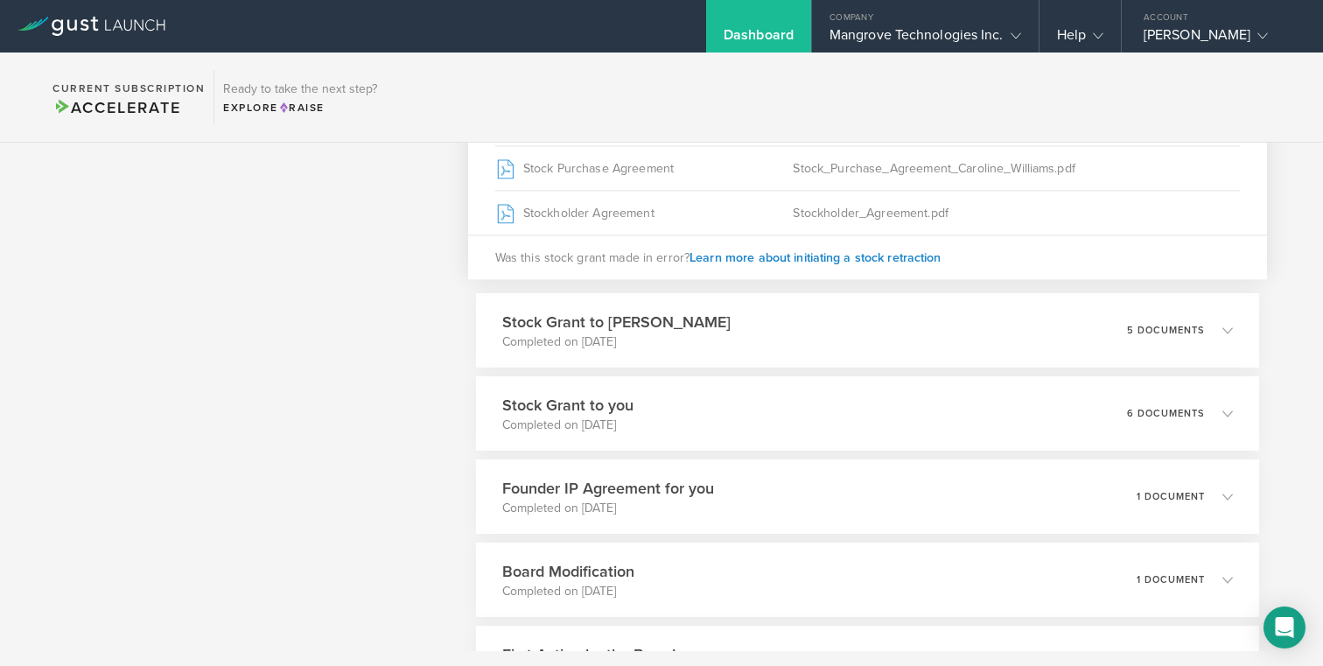
click at [759, 313] on div "Stock Grant to David Buttrey Completed on Jul 11, 2025 5 documents" at bounding box center [867, 330] width 783 height 74
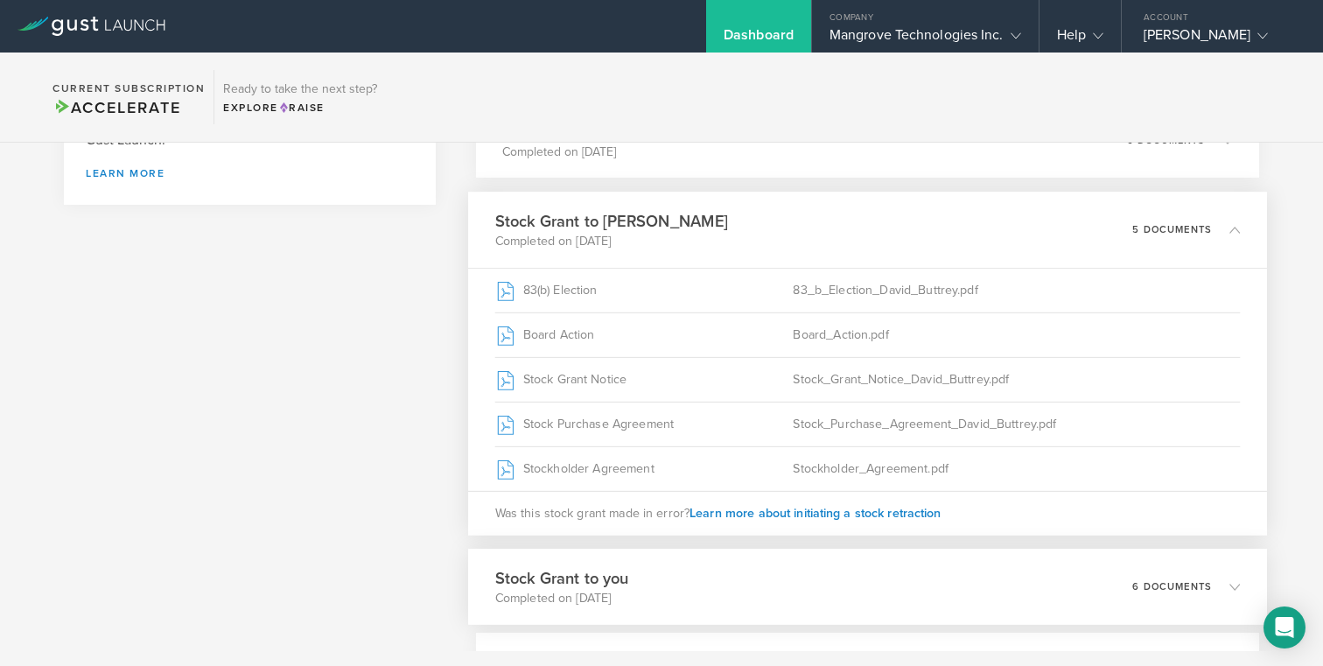
scroll to position [465, 0]
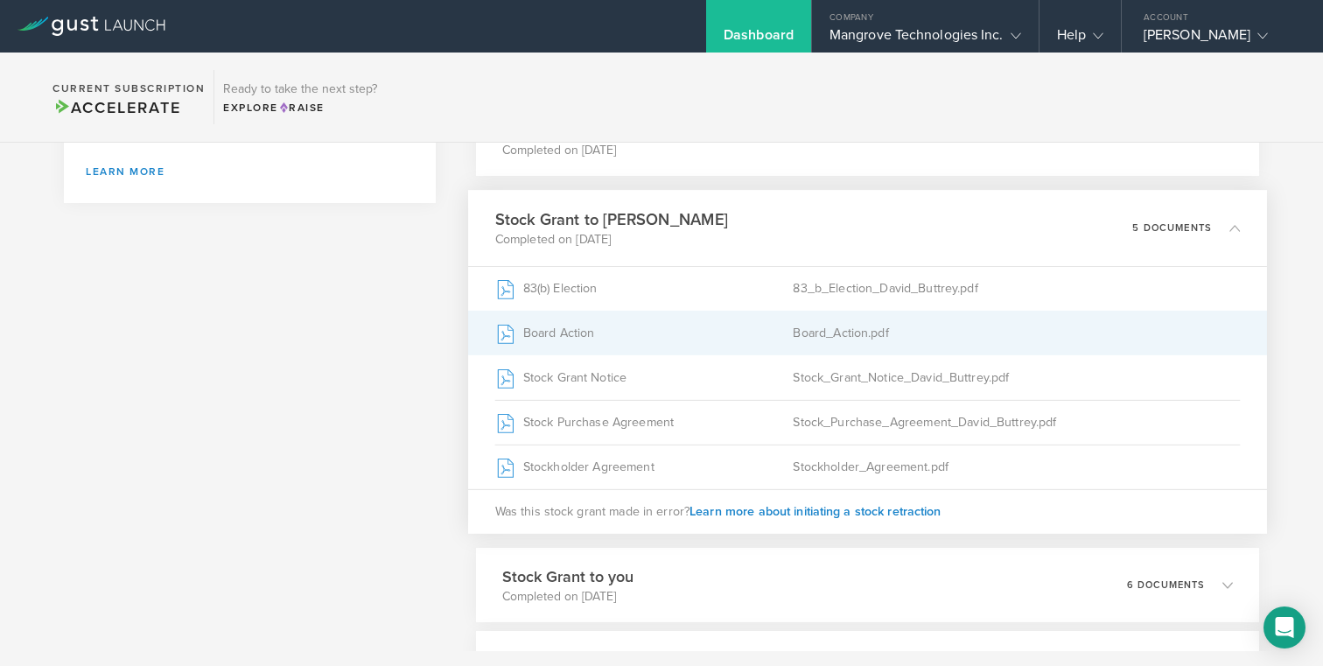
click at [771, 334] on div "Board Action" at bounding box center [643, 333] width 298 height 44
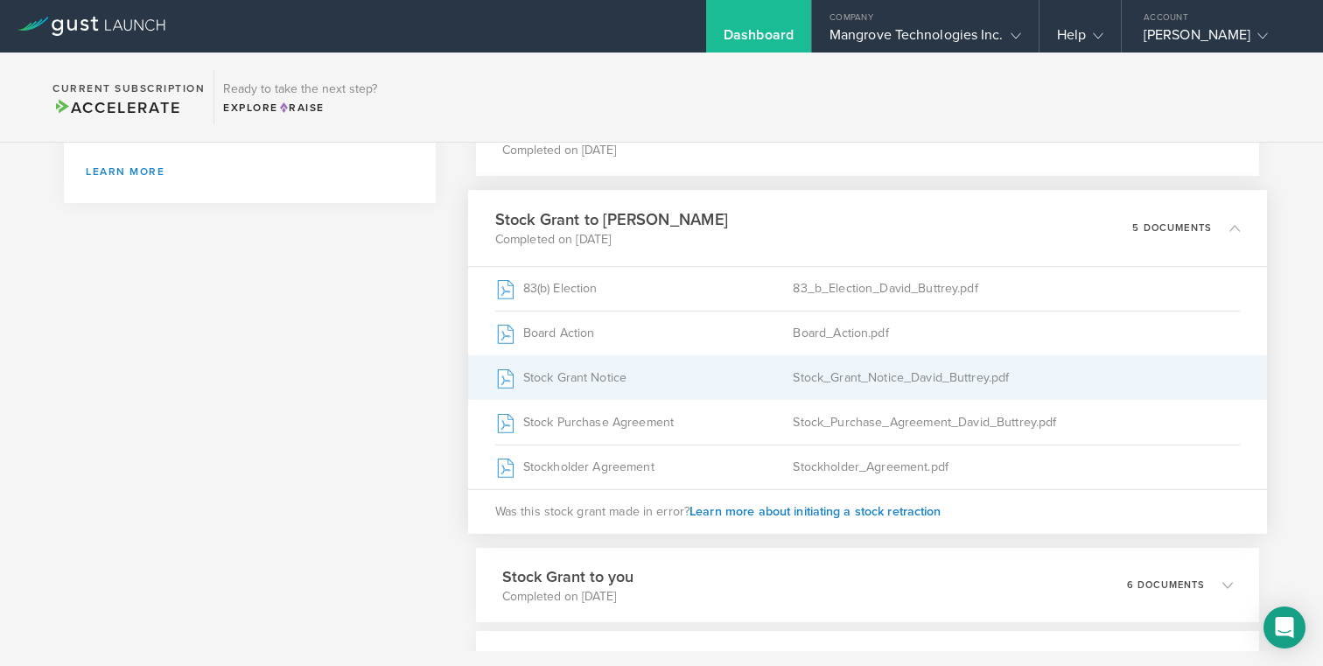
click at [779, 380] on div "Stock Grant Notice" at bounding box center [643, 378] width 298 height 44
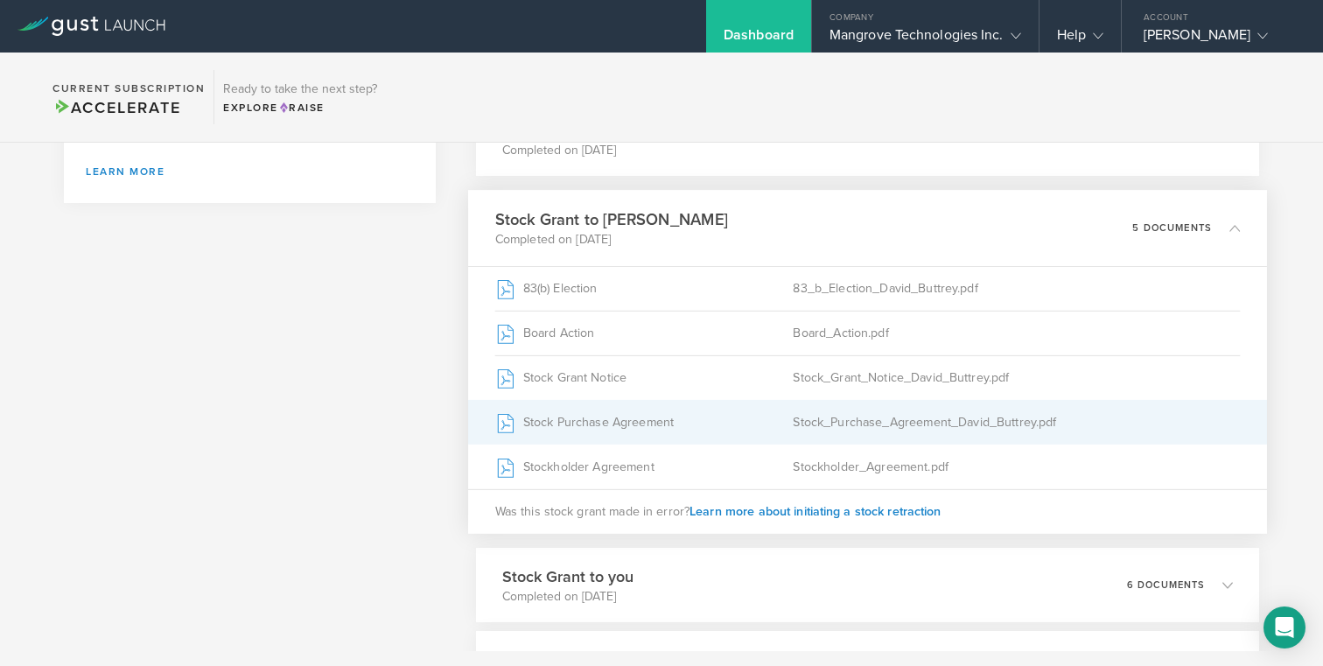
click at [599, 424] on div "Stock Purchase Agreement" at bounding box center [643, 423] width 298 height 44
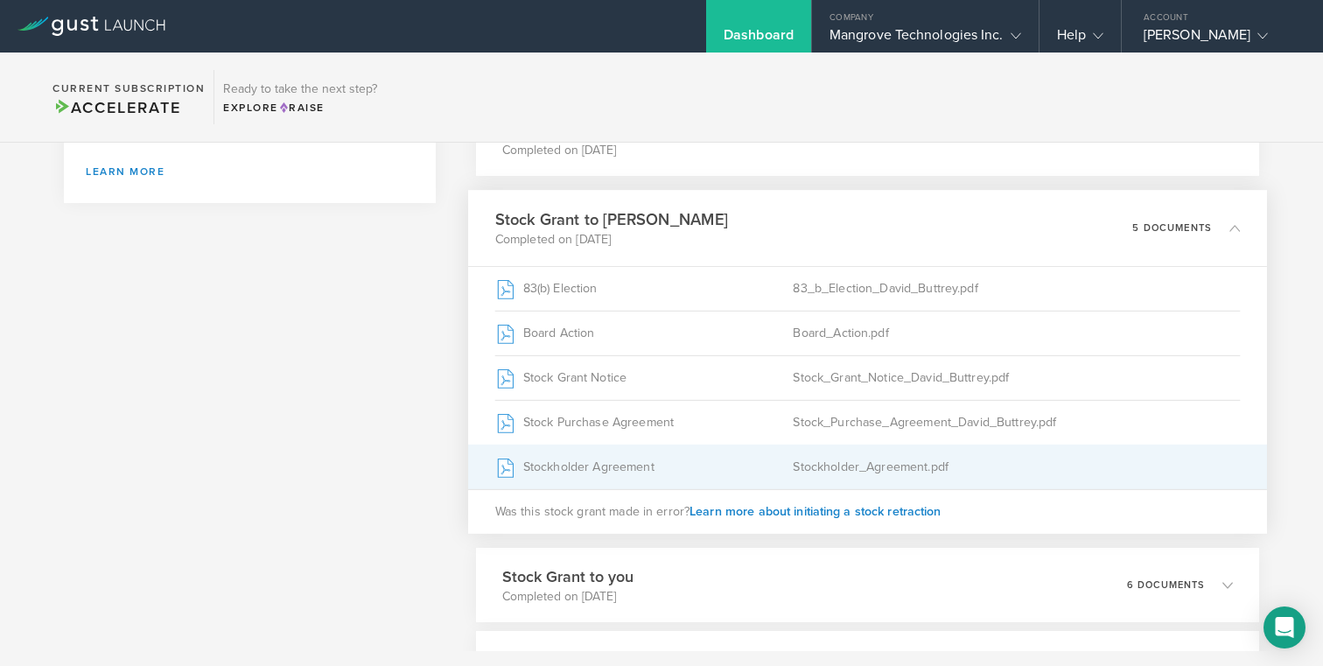
click at [555, 465] on div "Stockholder Agreement" at bounding box center [643, 467] width 298 height 44
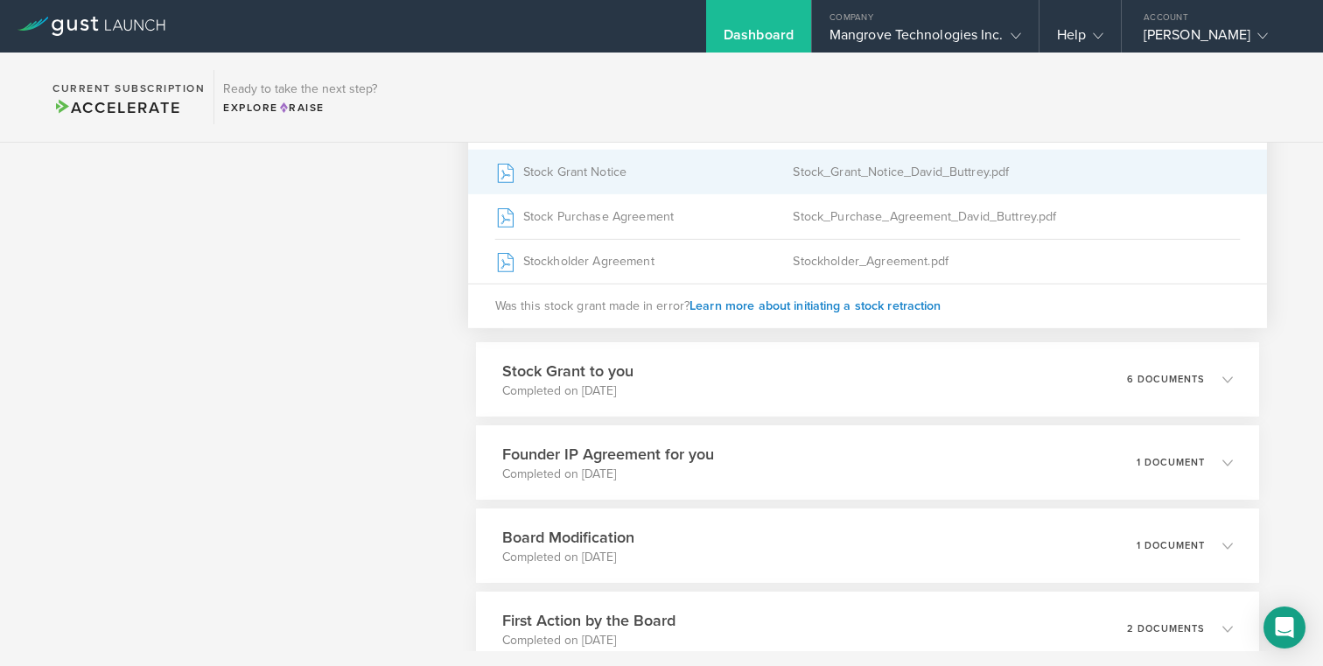
scroll to position [690, 0]
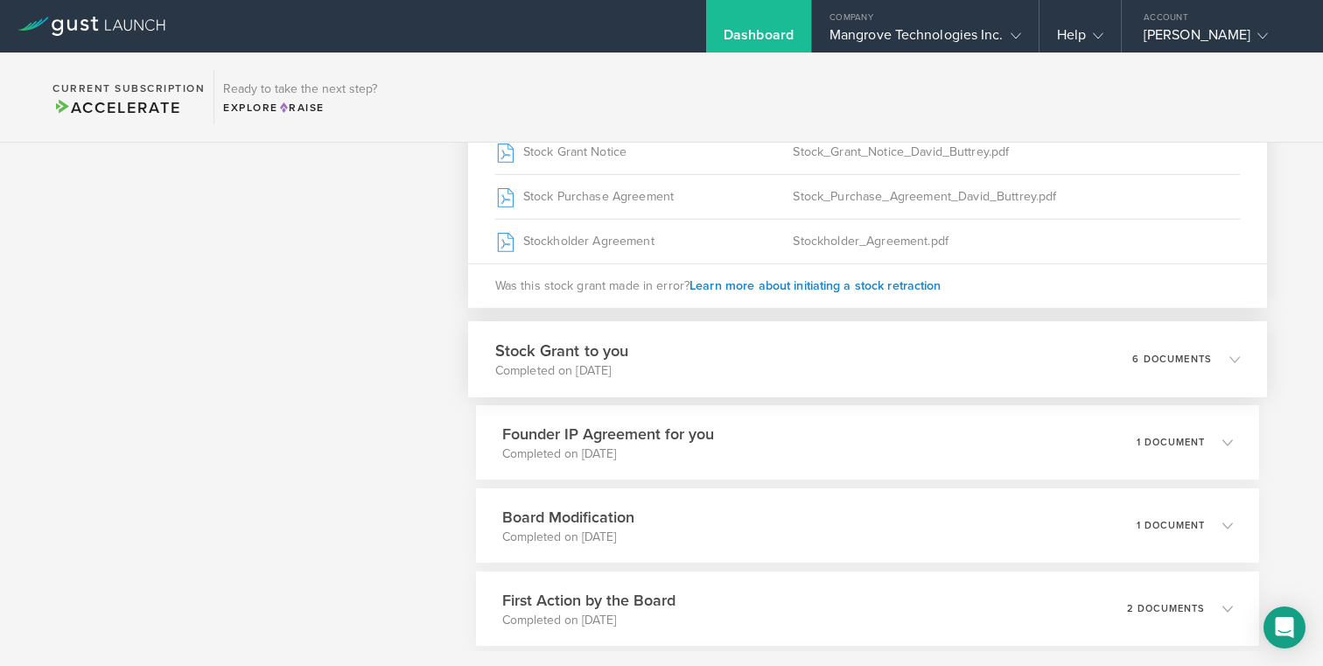
click at [724, 357] on div "Stock Grant to you Completed on Jul 11, 2025 6 documents" at bounding box center [867, 359] width 799 height 76
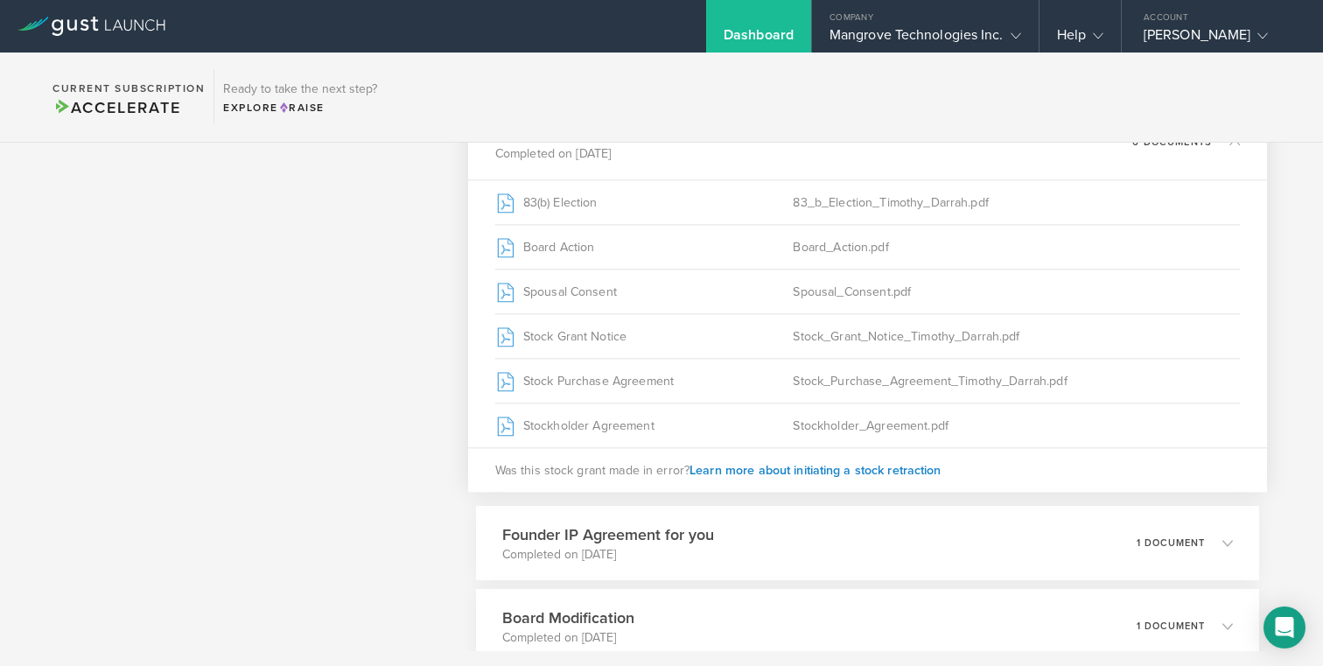
scroll to position [632, 0]
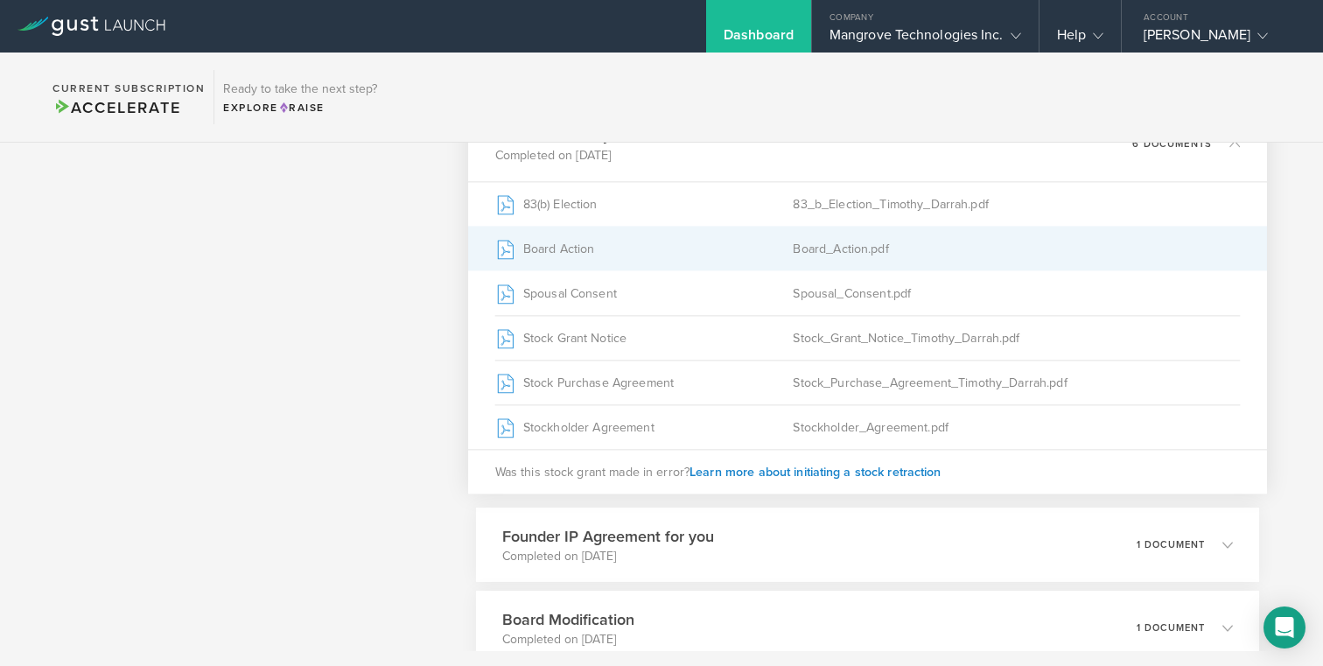
click at [811, 244] on div "Board_Action.pdf" at bounding box center [1016, 249] width 447 height 44
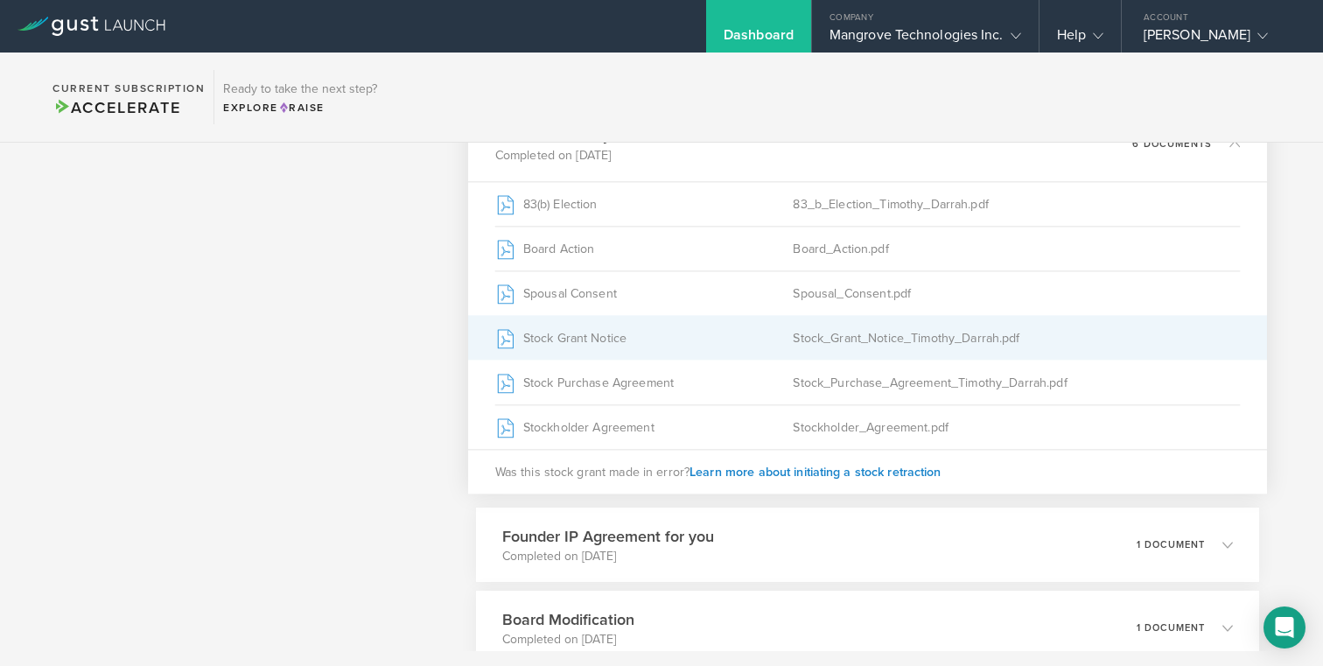
click at [855, 341] on div "Stock_Grant_Notice_Timothy_Darrah.pdf" at bounding box center [1016, 338] width 447 height 44
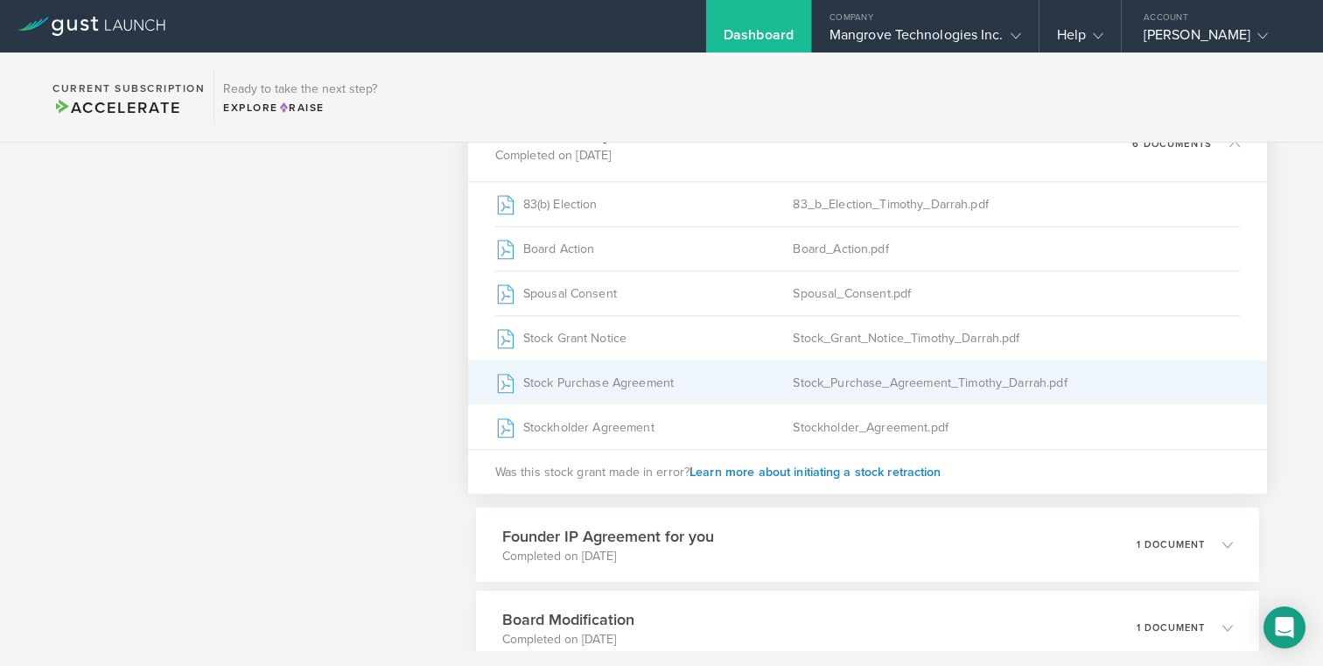
click at [794, 382] on div "Stock_Purchase_Agreement_Timothy_Darrah.pdf" at bounding box center [1016, 382] width 447 height 44
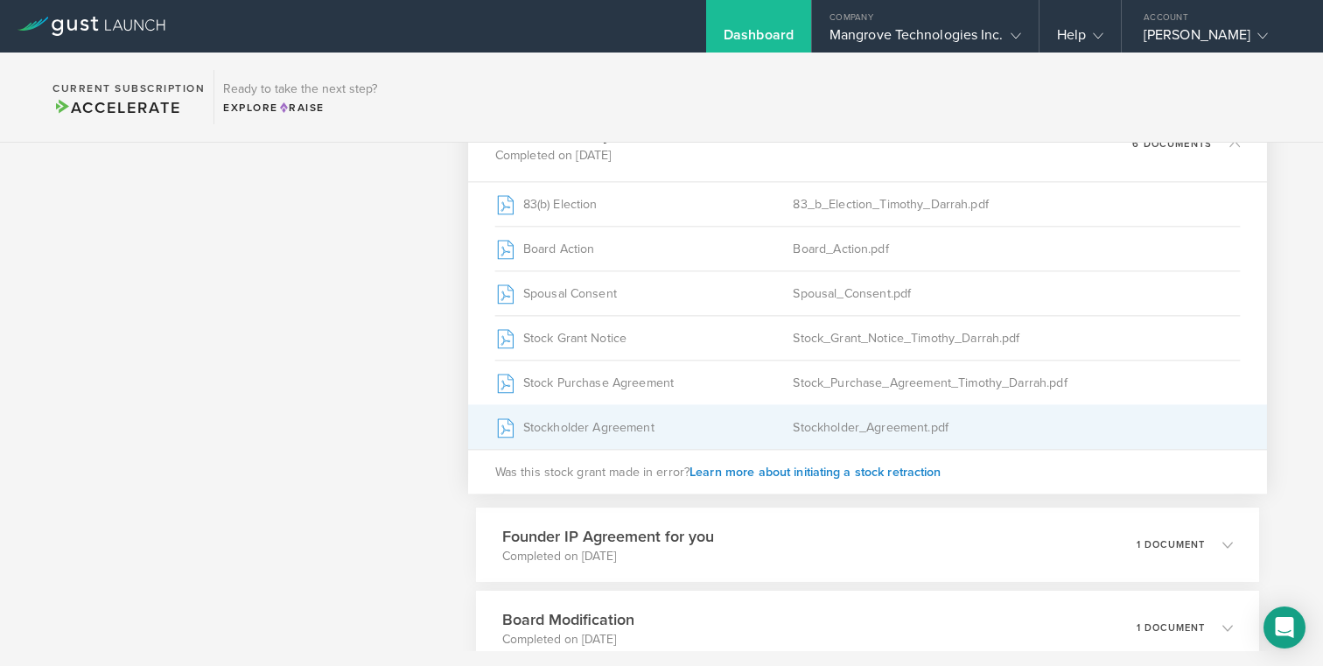
click at [590, 430] on div "Stockholder Agreement" at bounding box center [643, 427] width 298 height 44
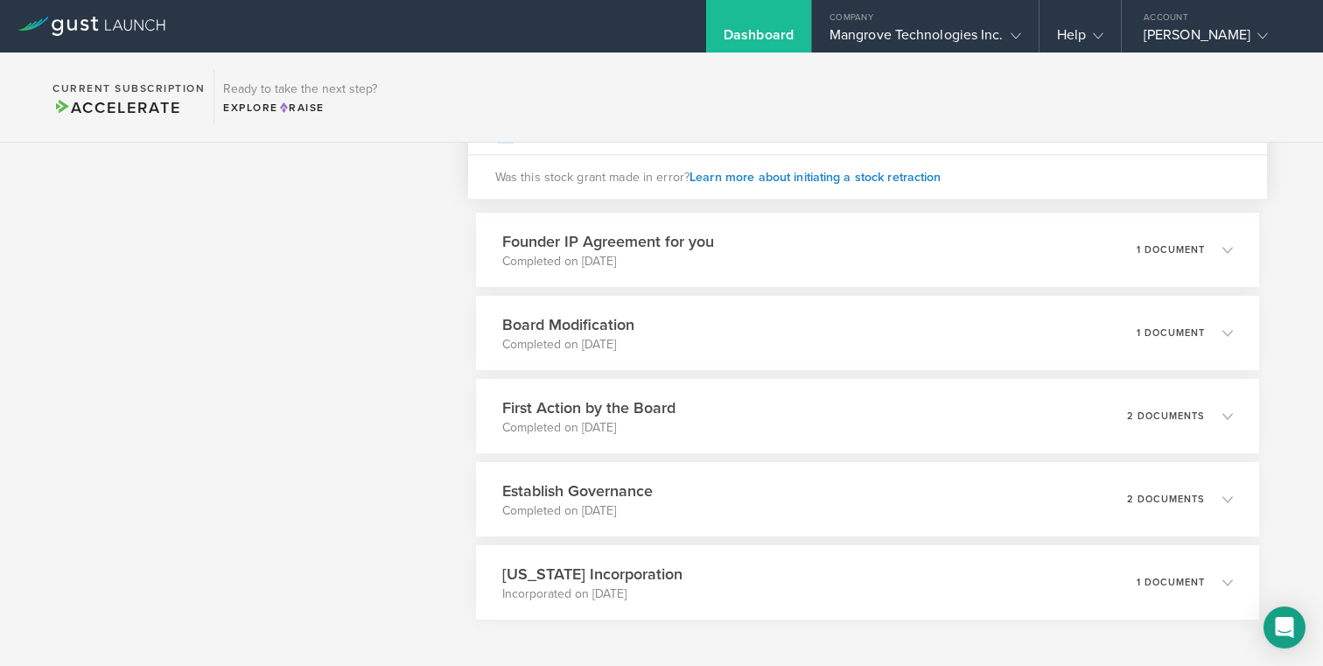
scroll to position [928, 0]
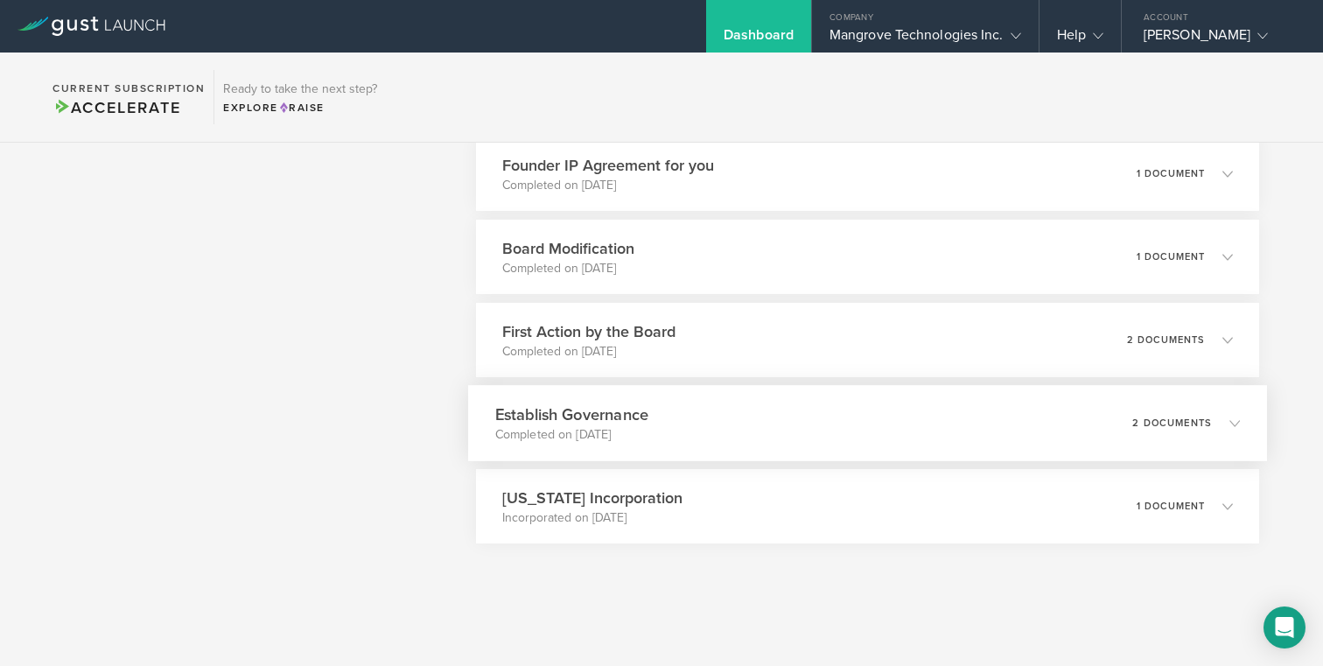
click at [736, 405] on div "Establish Governance Completed on Jul 8, 2025 2 documents" at bounding box center [867, 423] width 799 height 76
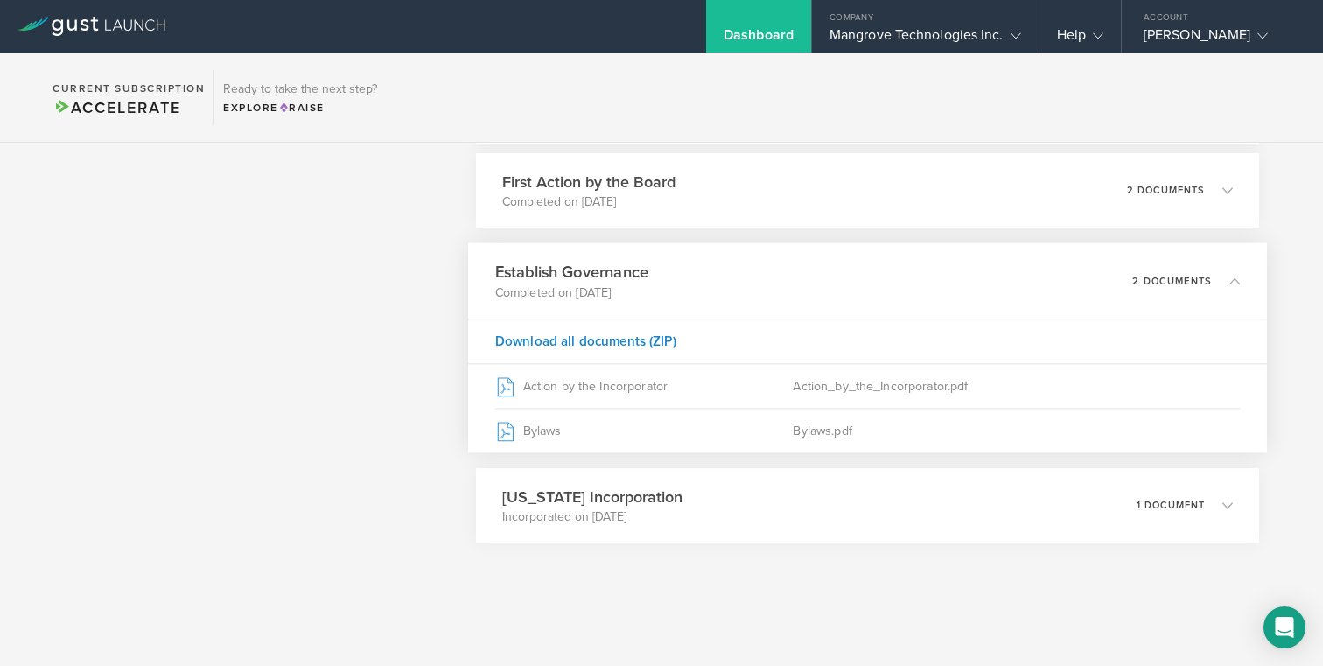
scroll to position [829, 0]
click at [861, 31] on div "Mangrove Technologies Inc." at bounding box center [925, 39] width 192 height 26
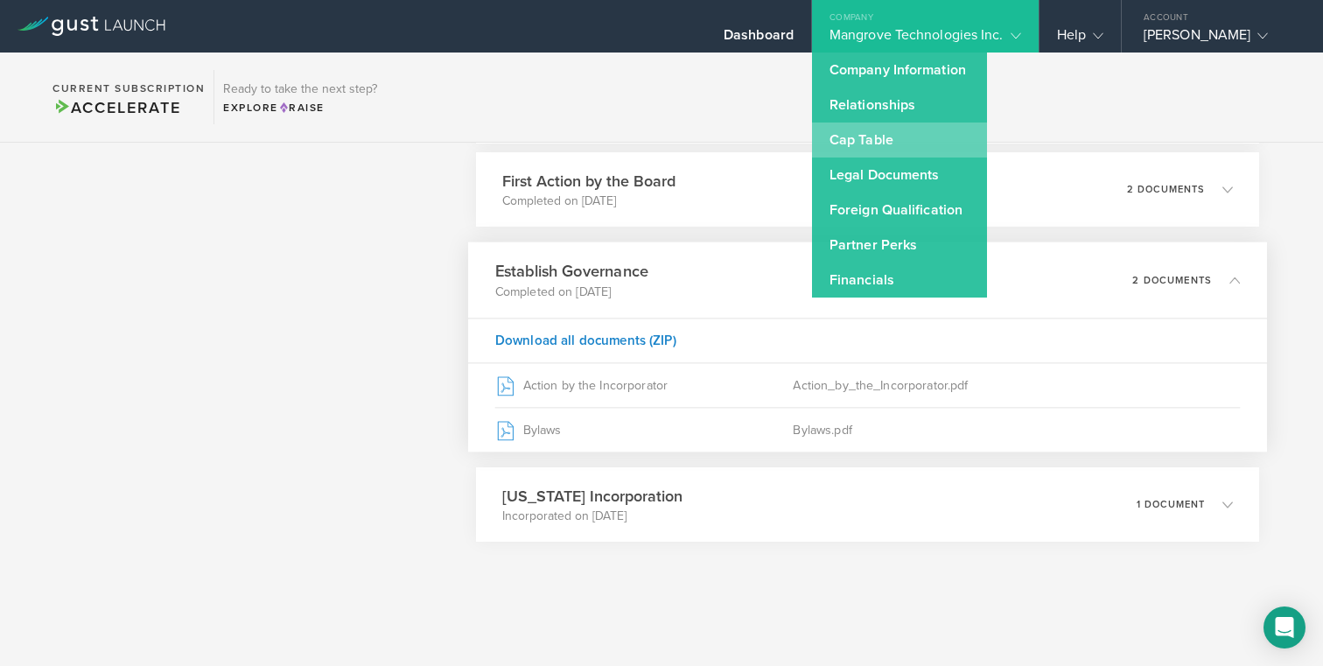
click at [850, 148] on link "Cap Table" at bounding box center [899, 139] width 175 height 35
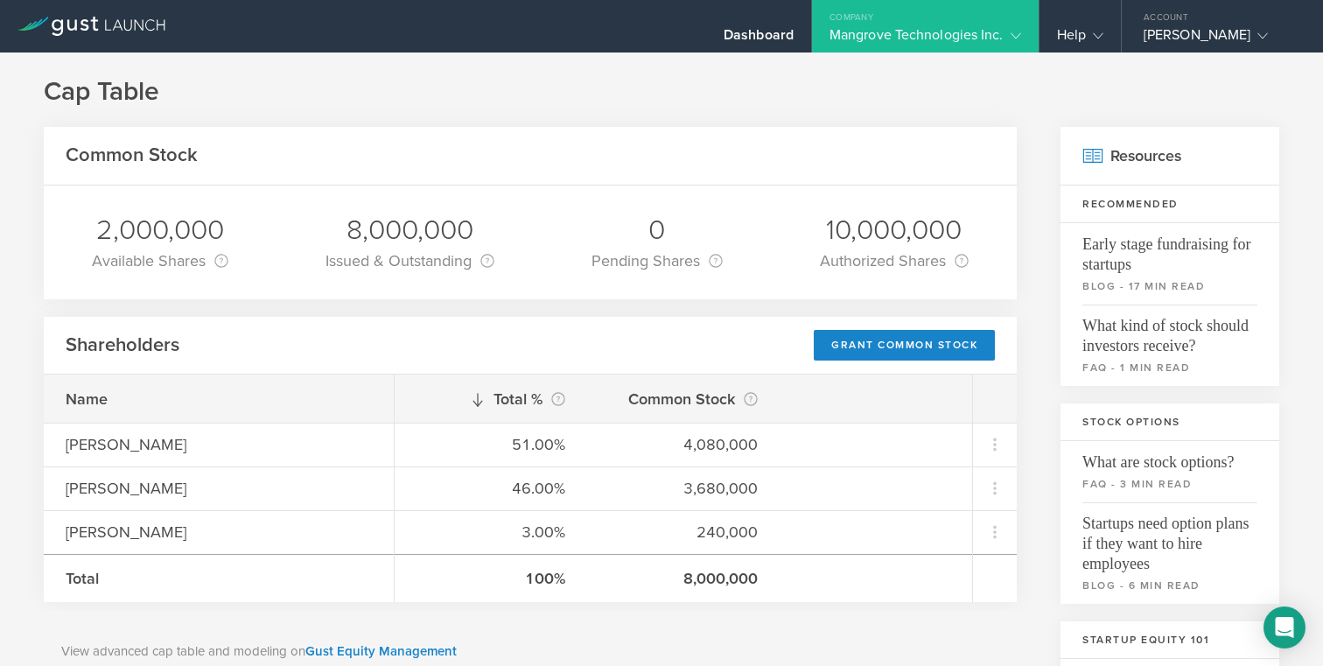
scroll to position [21, 0]
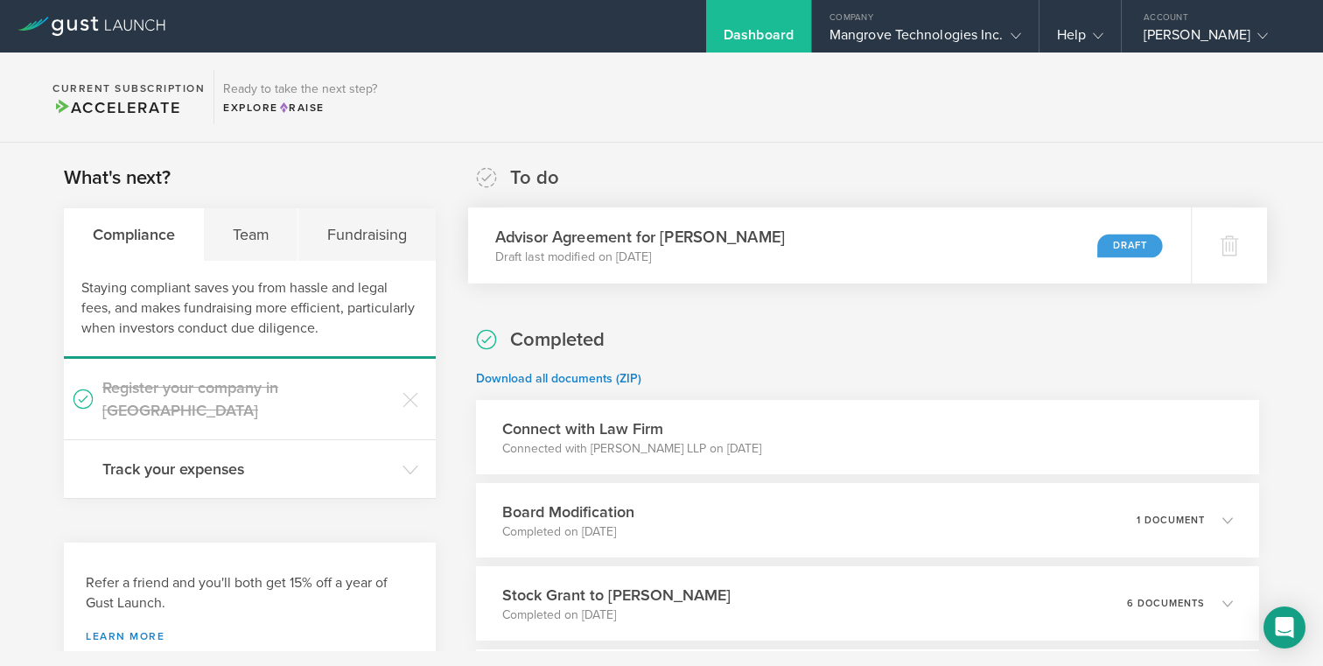
click at [687, 255] on p "Draft last modified on [DATE]" at bounding box center [639, 256] width 290 height 17
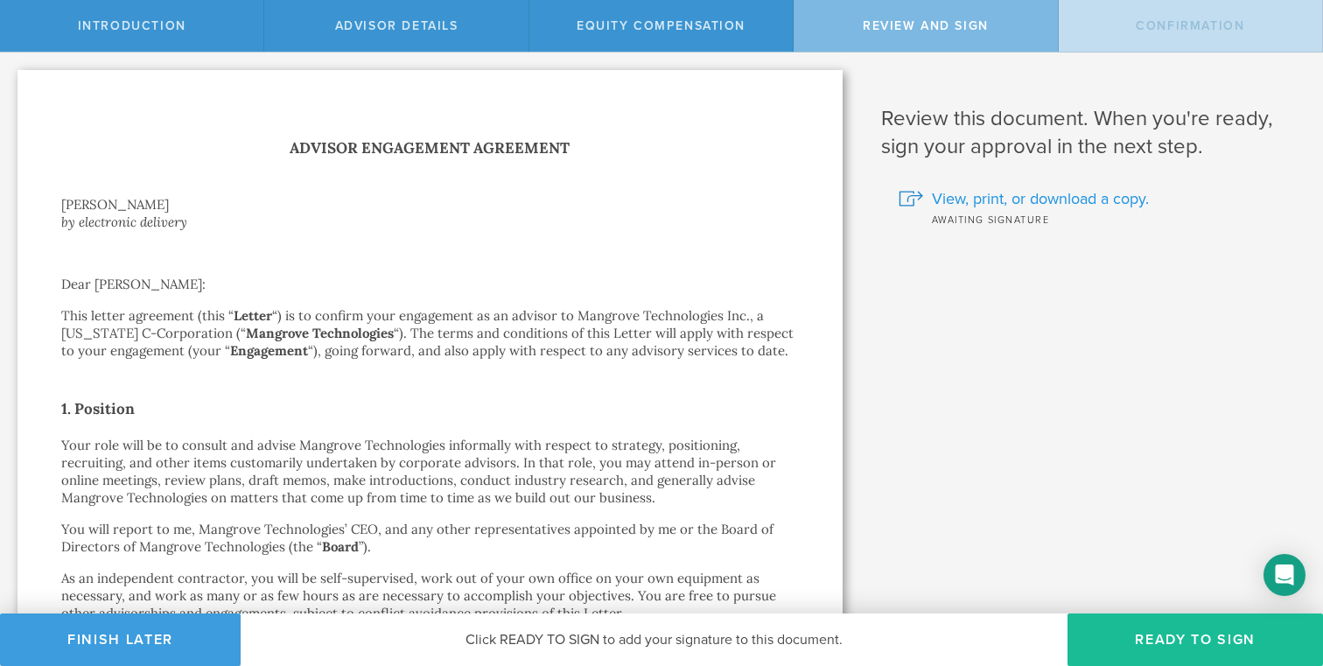
click at [1034, 194] on span "View, print, or download a copy." at bounding box center [1040, 198] width 217 height 23
